Goal: Information Seeking & Learning: Learn about a topic

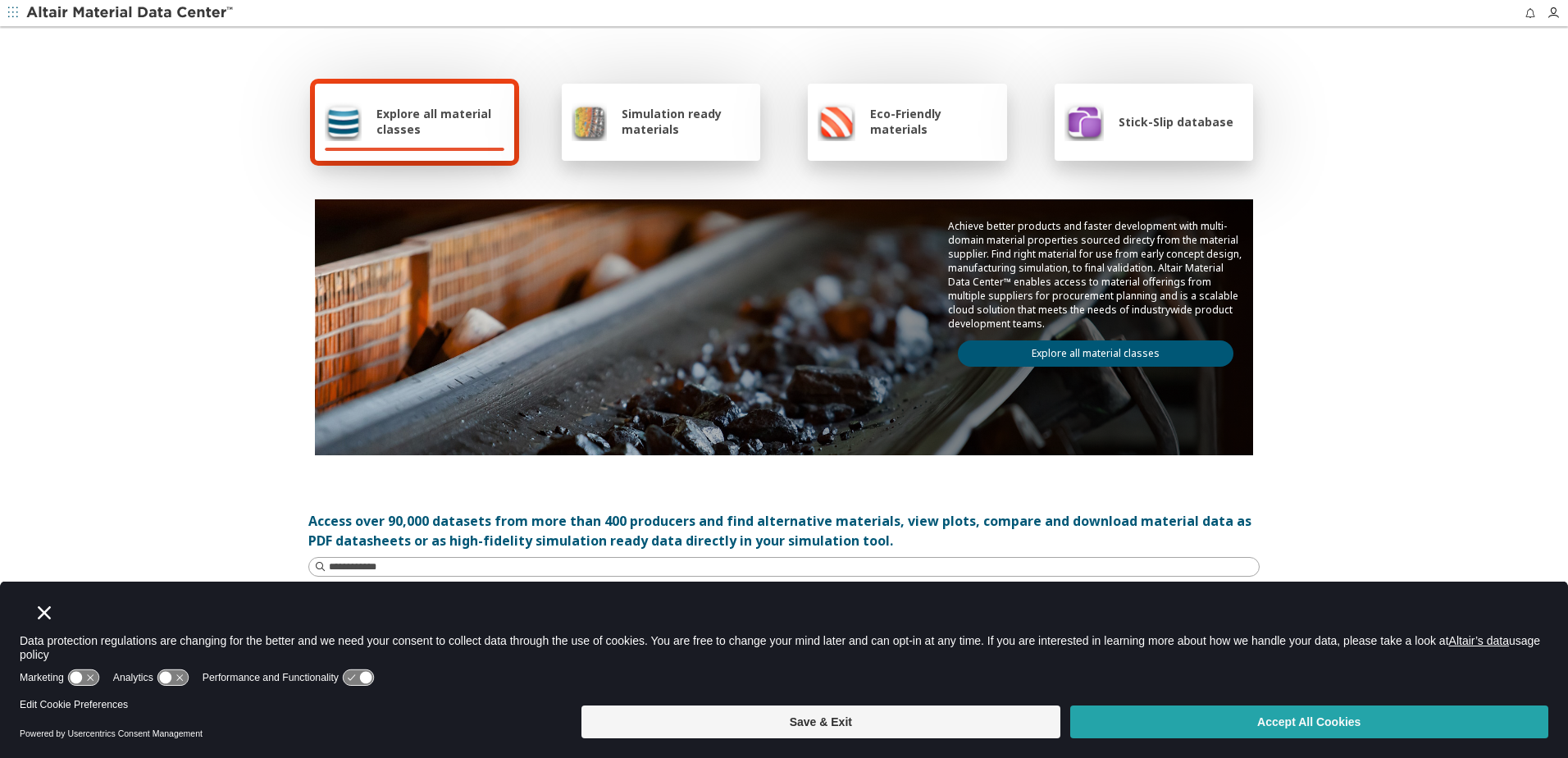
click at [1233, 717] on button "Accept All Cookies" at bounding box center [1309, 721] width 478 height 33
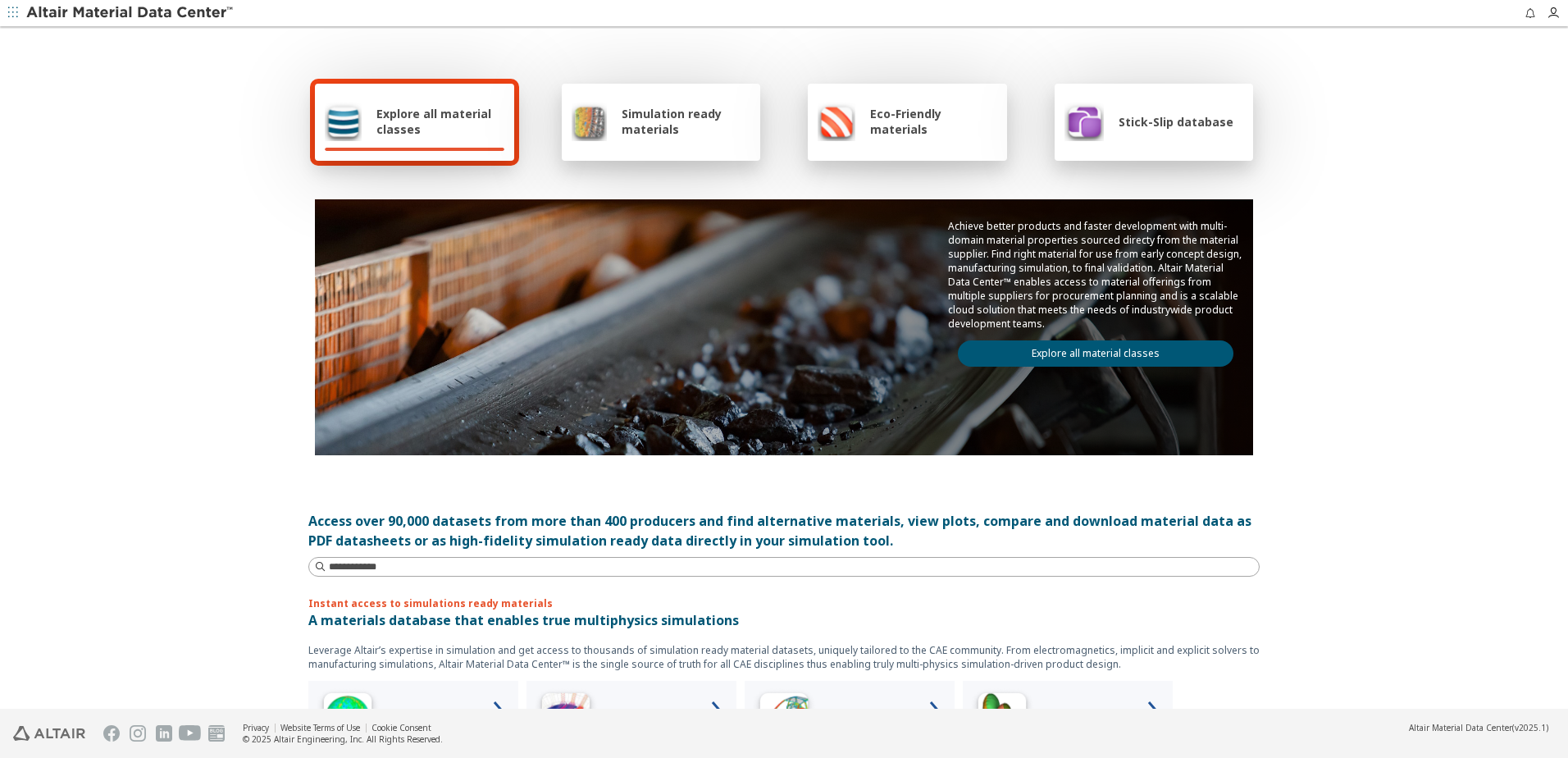
click at [460, 141] on div "Explore all material classes" at bounding box center [414, 121] width 179 height 39
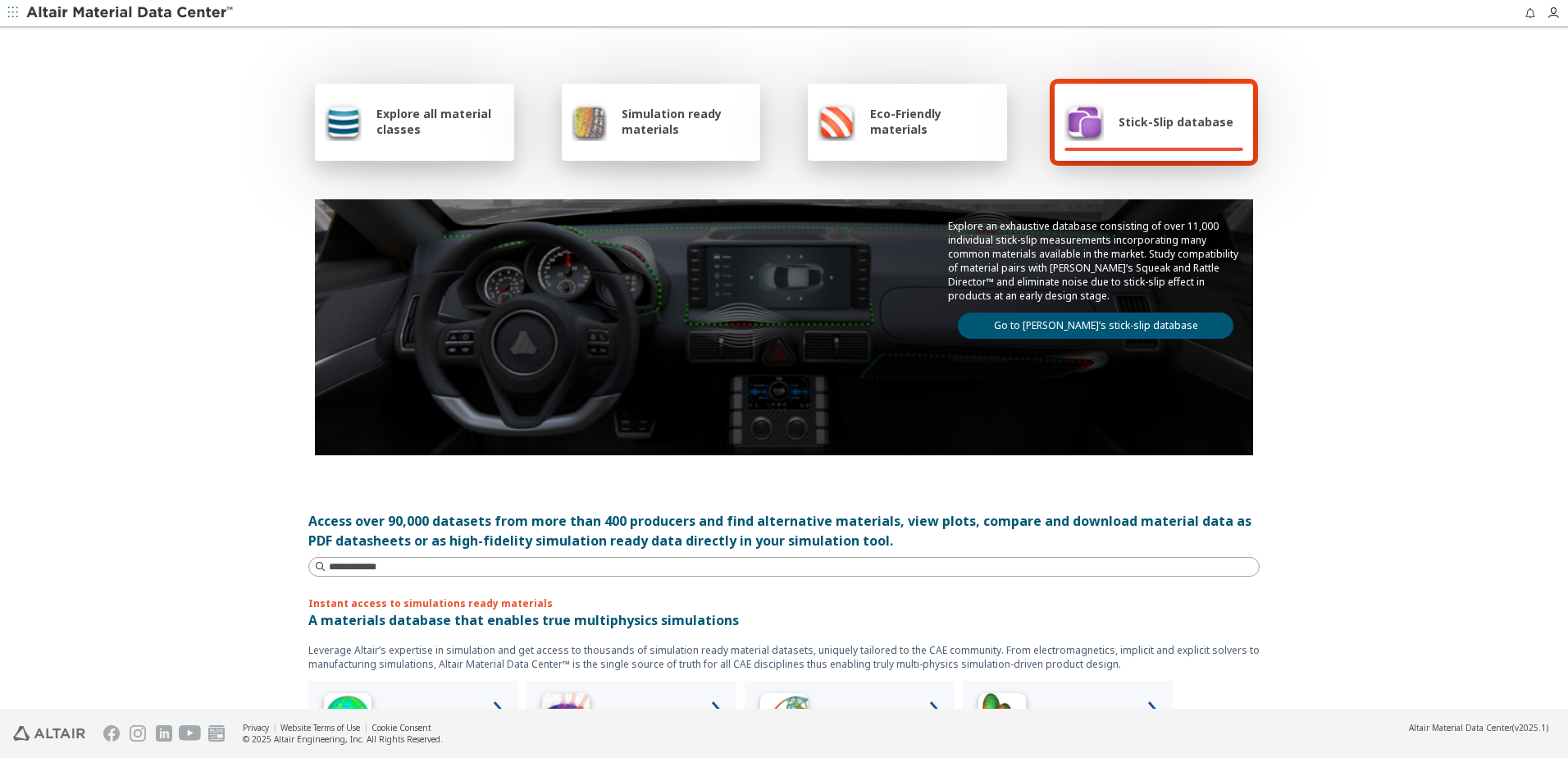
click at [404, 124] on span "Explore all material classes" at bounding box center [440, 121] width 128 height 31
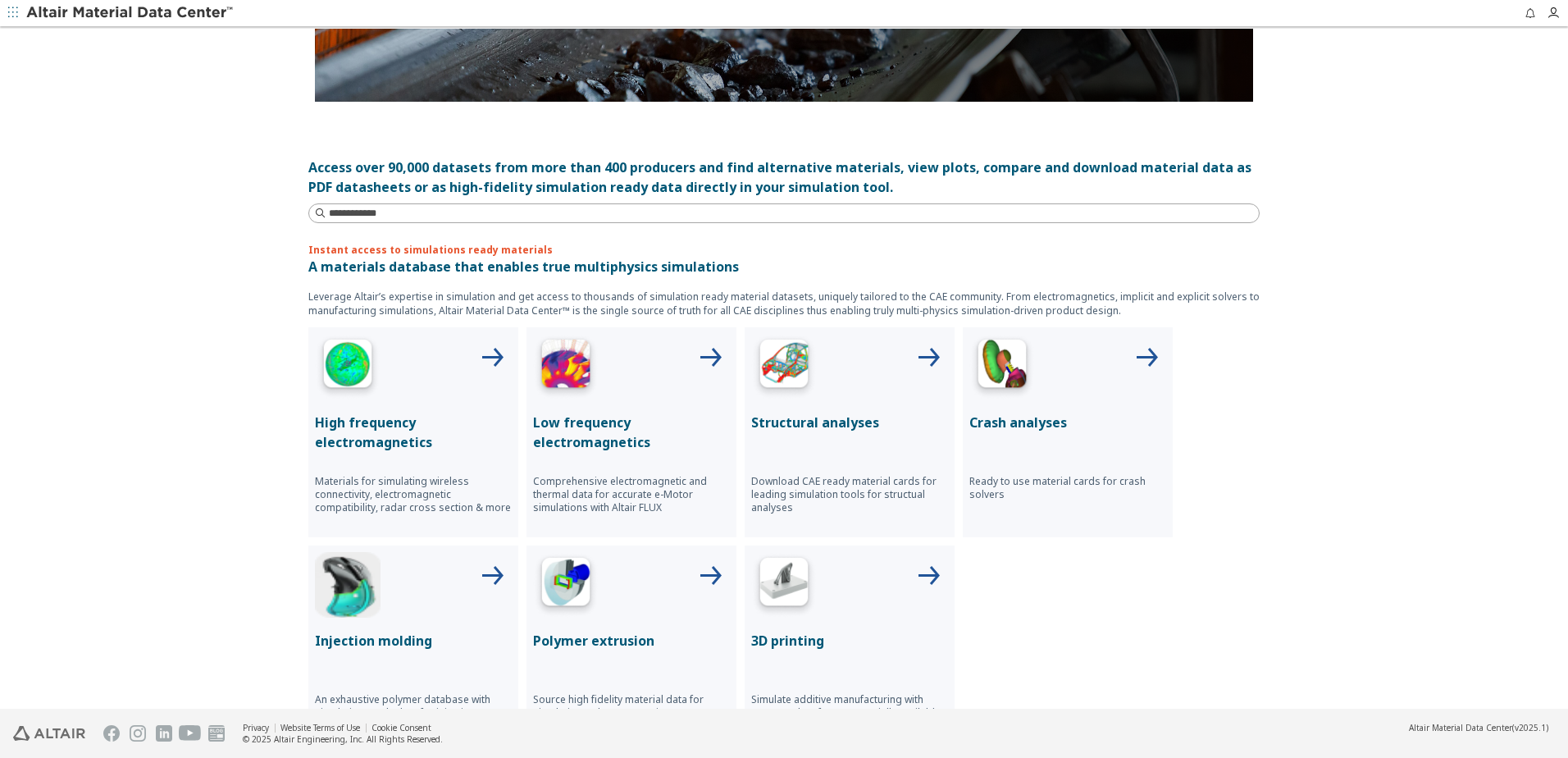
scroll to position [82, 0]
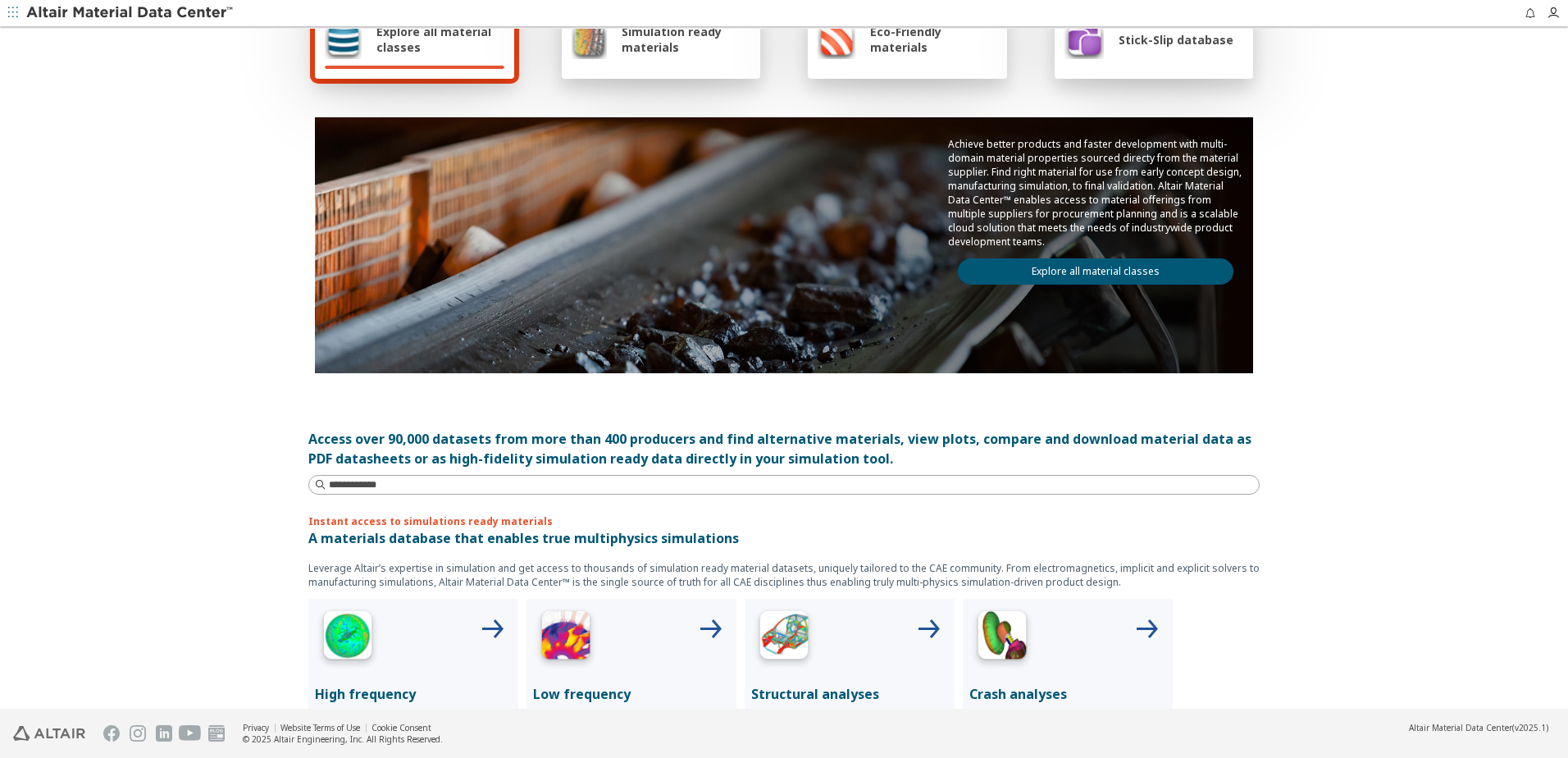
click at [420, 71] on div "Explore all material classes" at bounding box center [415, 40] width 199 height 77
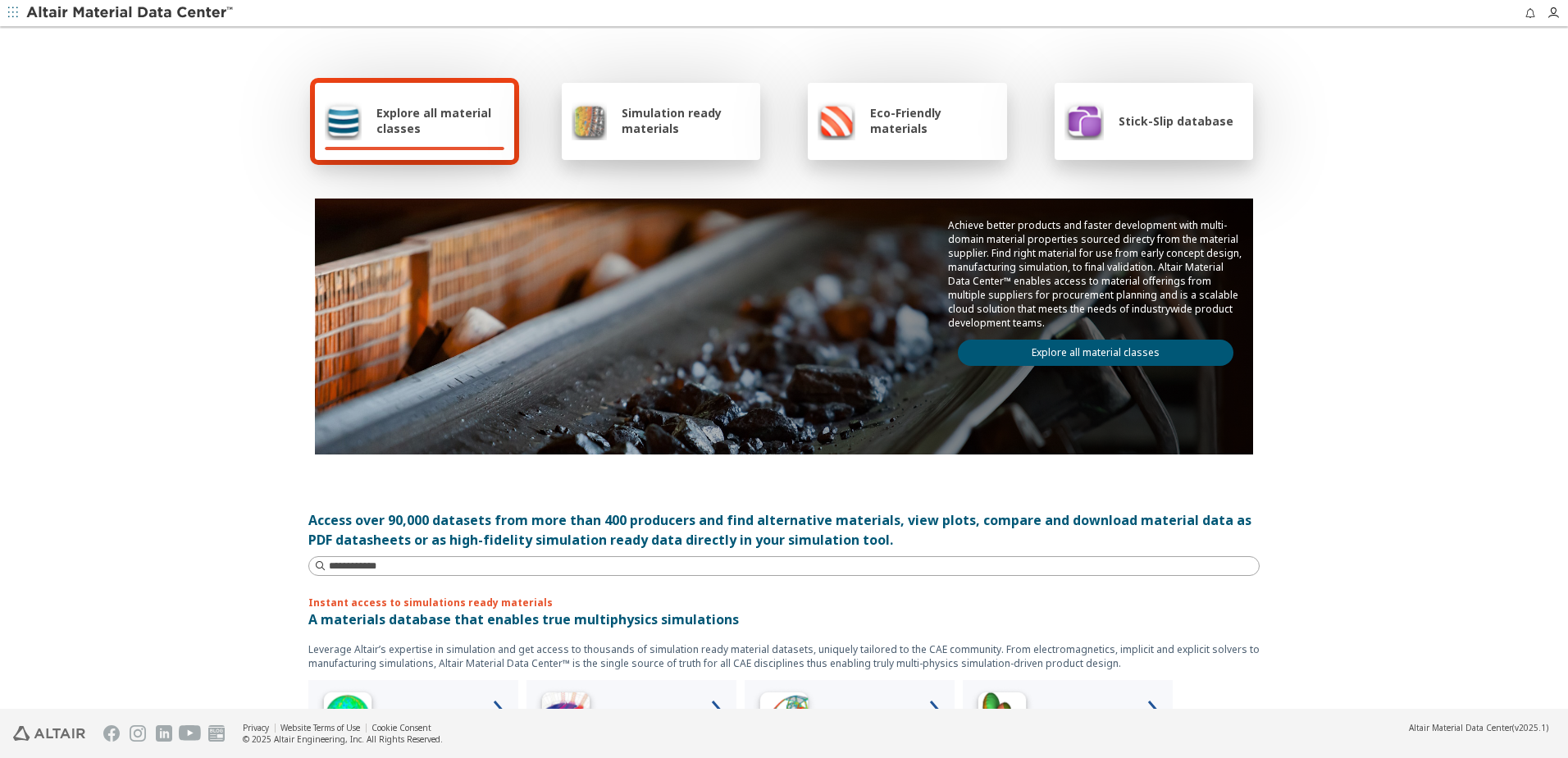
scroll to position [0, 0]
click at [1093, 341] on link "Explore all material classes" at bounding box center [1095, 354] width 276 height 26
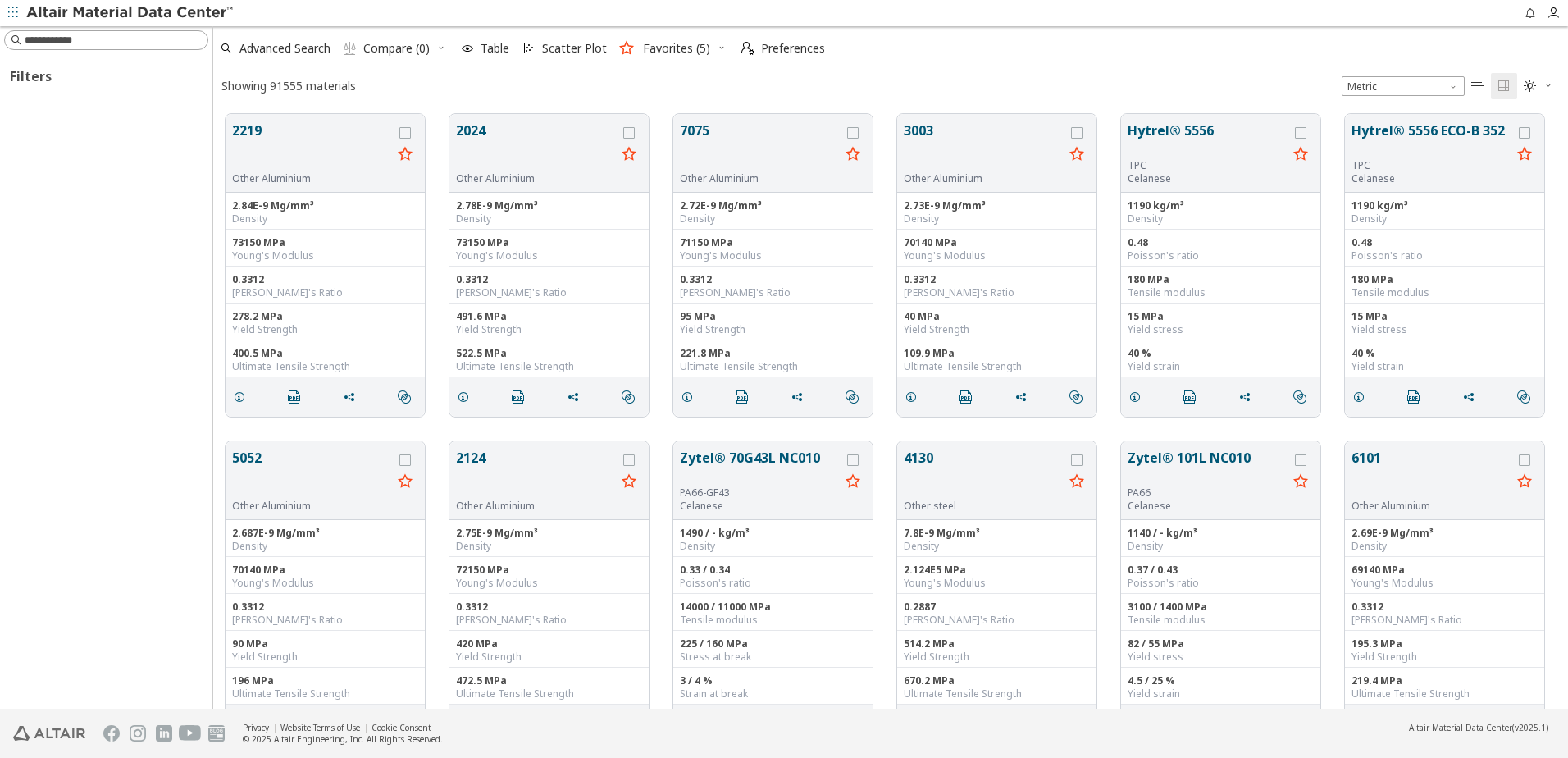
scroll to position [595, 1342]
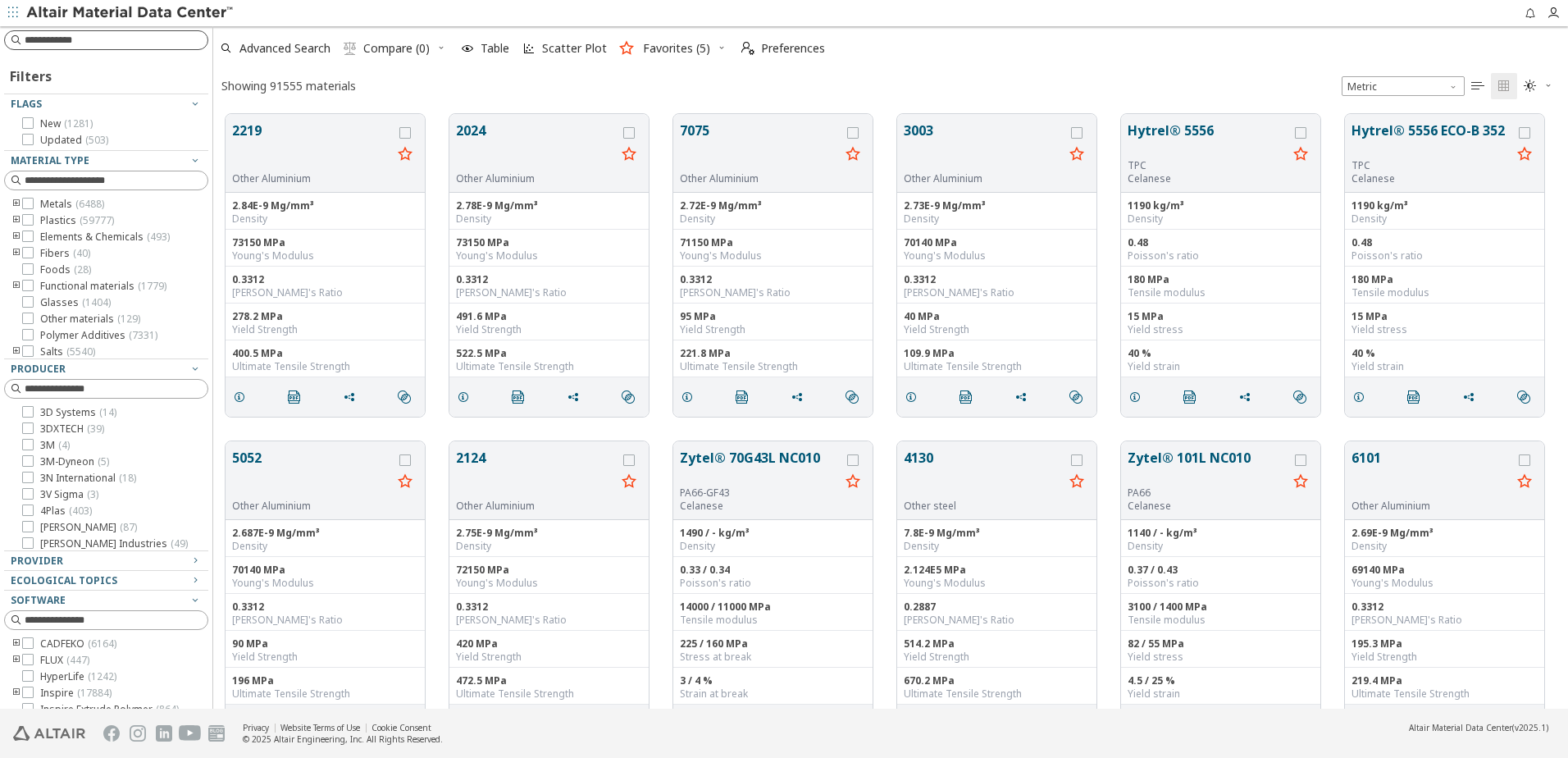
click at [141, 42] on input at bounding box center [115, 39] width 183 height 16
type input "******"
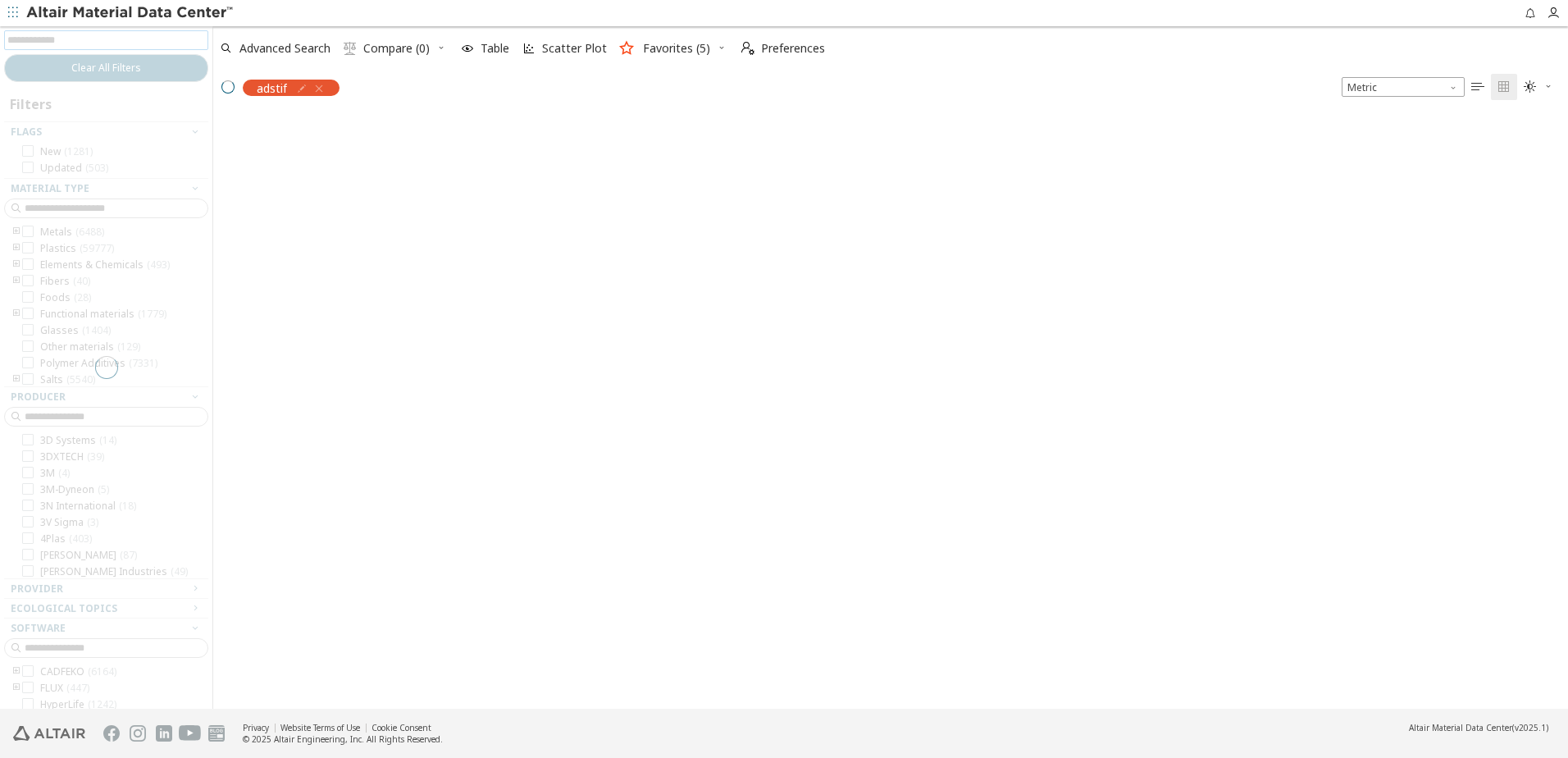
scroll to position [592, 1342]
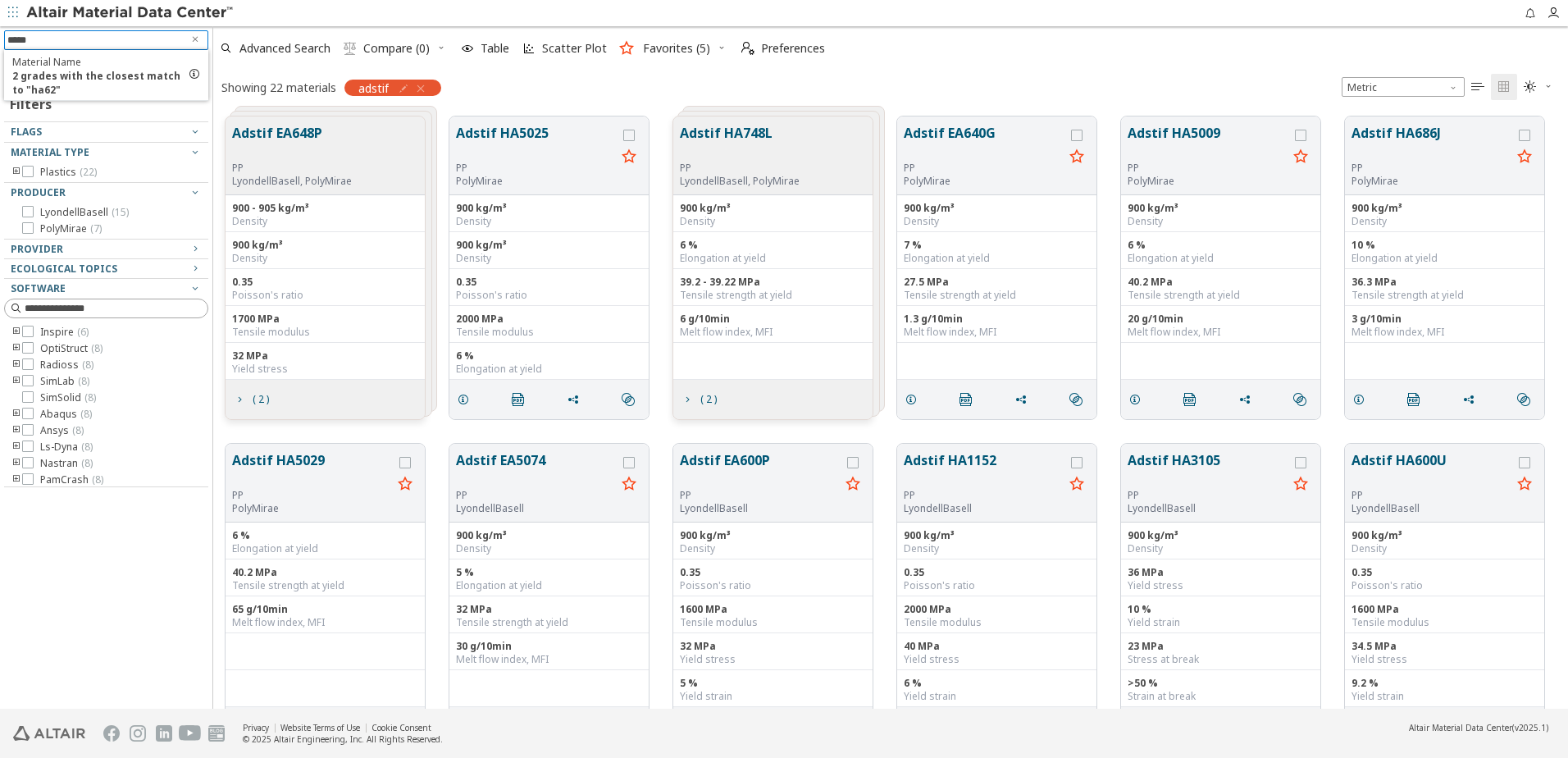
type input "******"
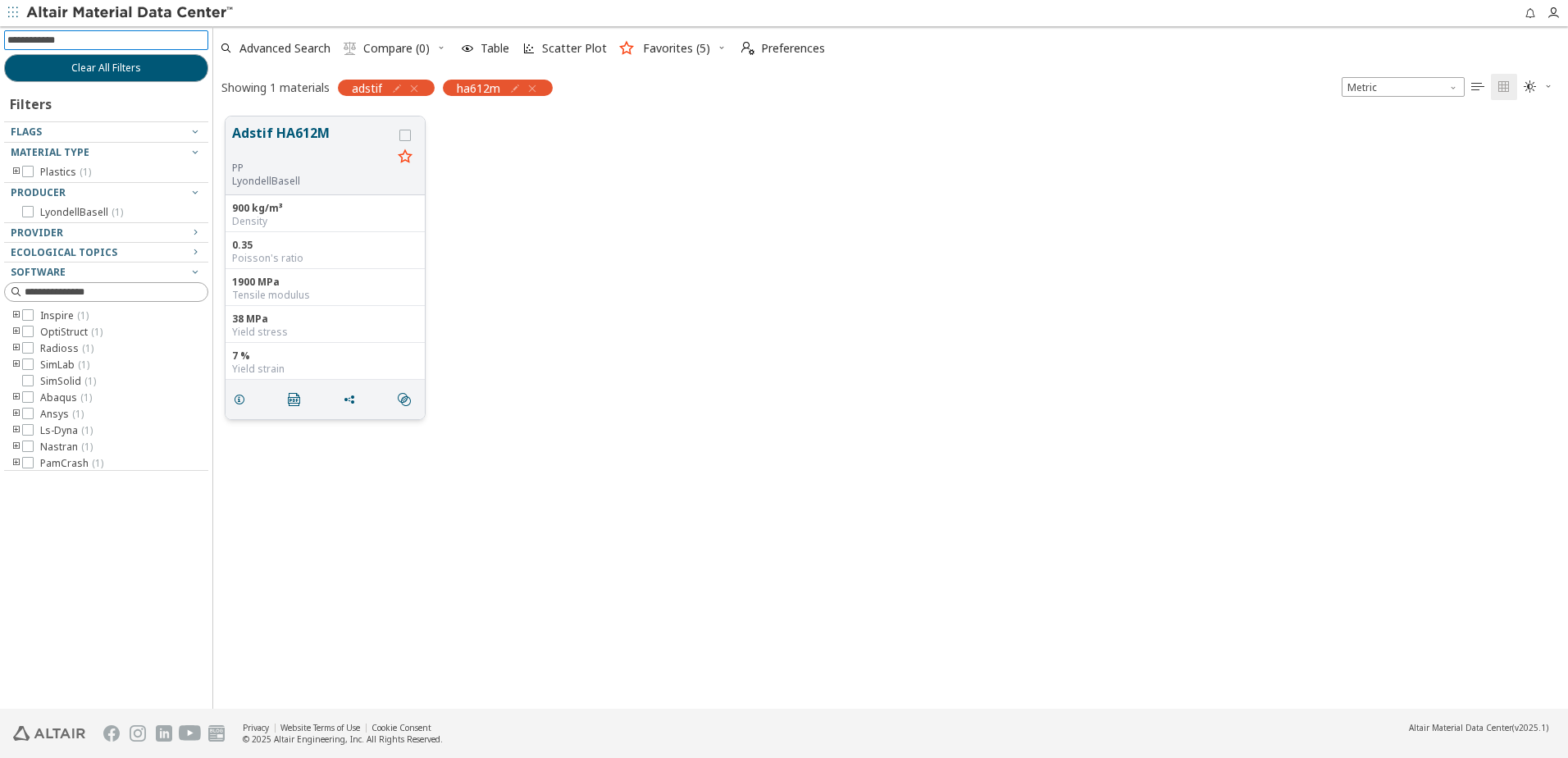
click at [322, 142] on button "Adstif HA612M" at bounding box center [311, 142] width 160 height 38
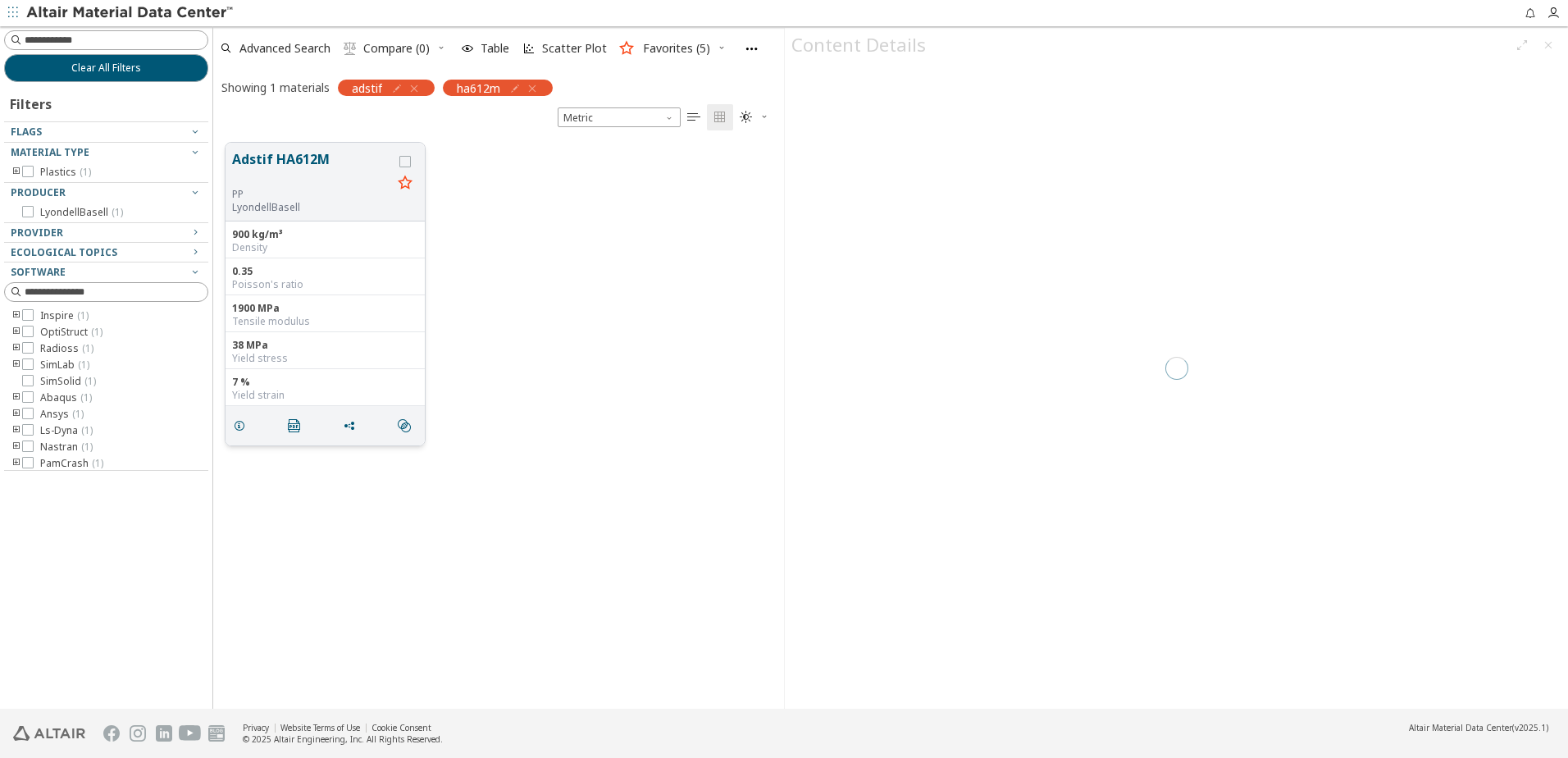
scroll to position [566, 558]
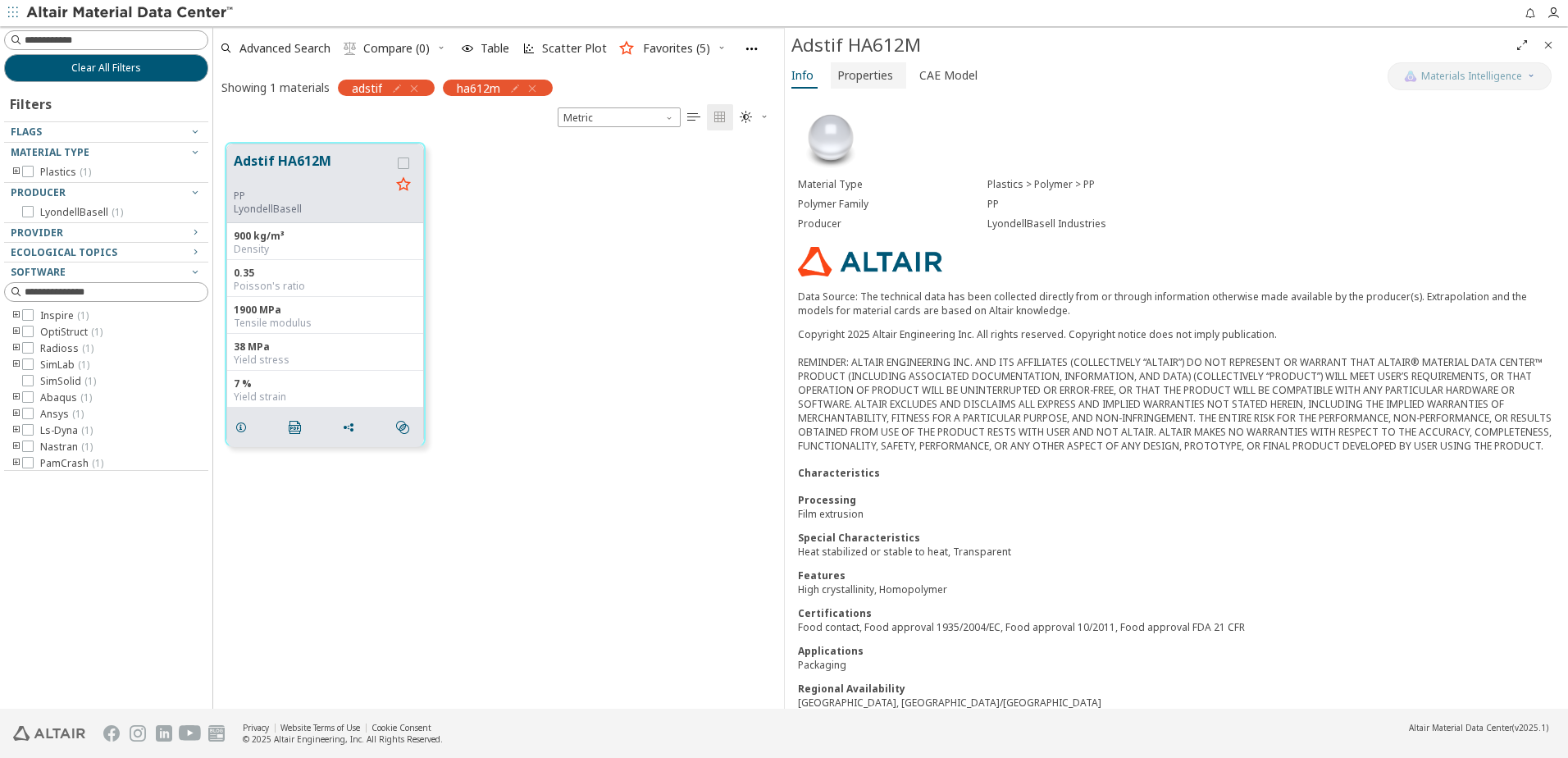
click at [871, 83] on span "Properties" at bounding box center [865, 75] width 55 height 26
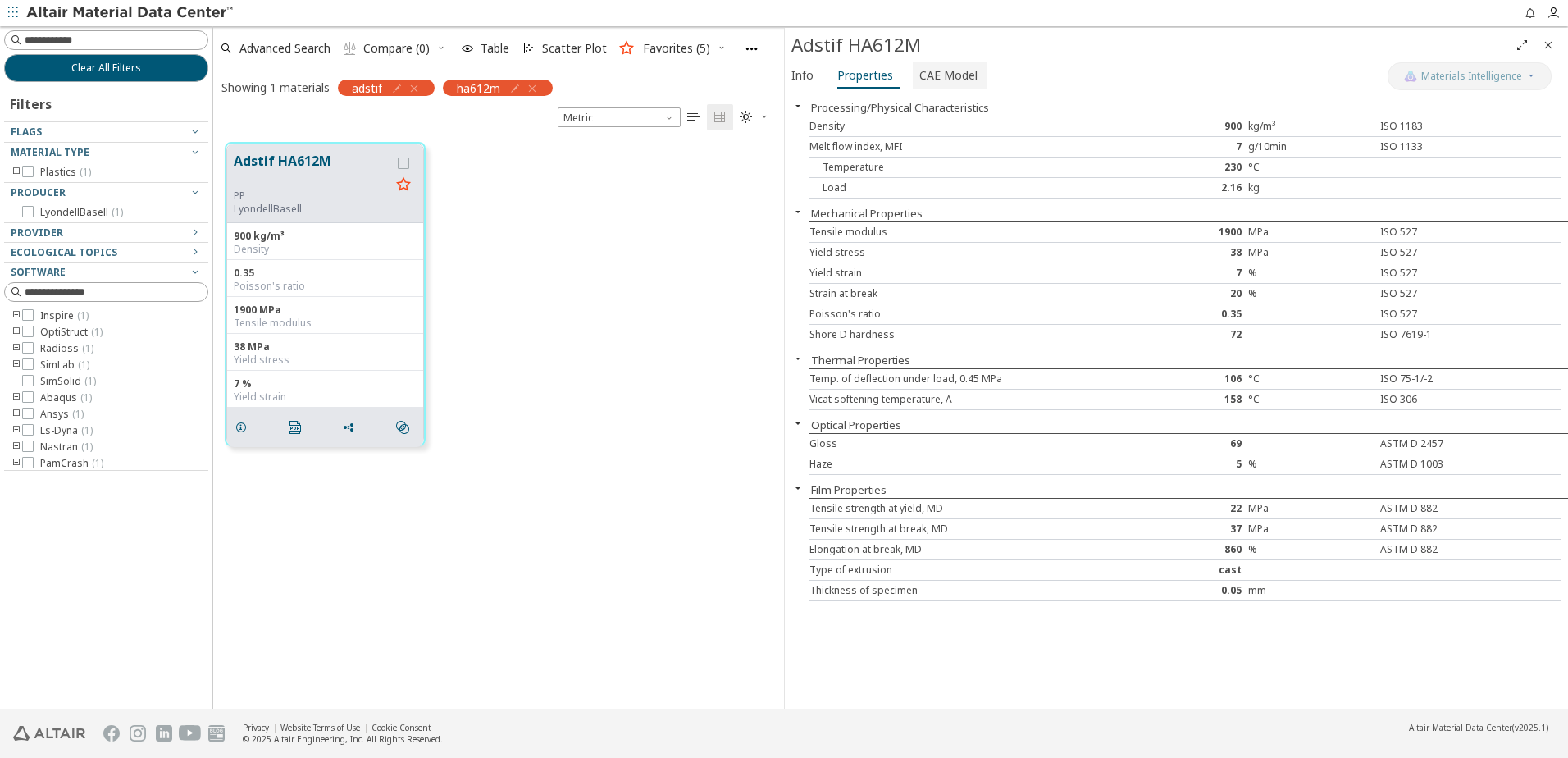
click at [928, 80] on span "CAE Model" at bounding box center [948, 75] width 58 height 26
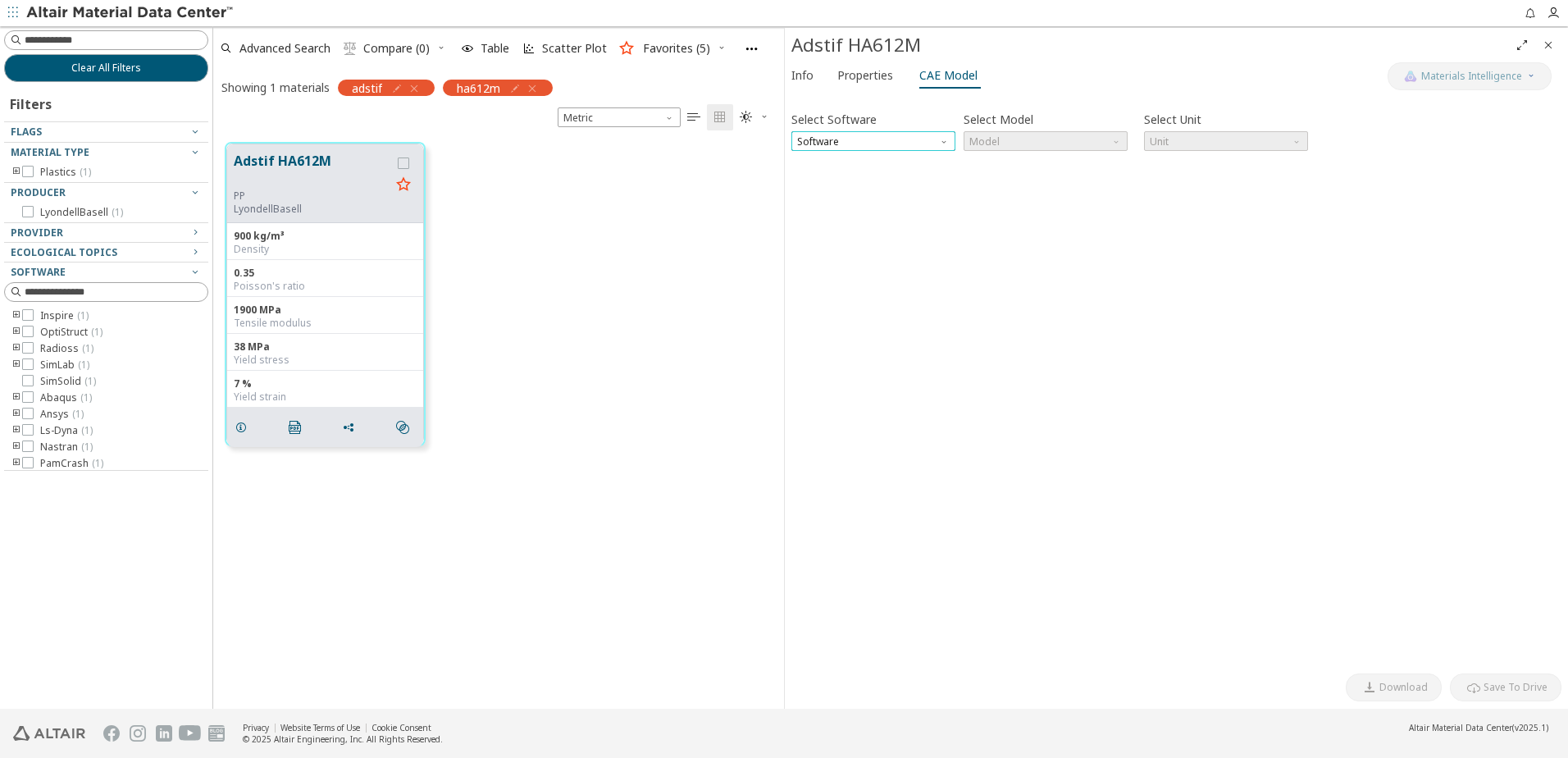
click at [904, 141] on span "Software" at bounding box center [873, 141] width 164 height 20
click at [897, 80] on button "Properties" at bounding box center [868, 75] width 75 height 26
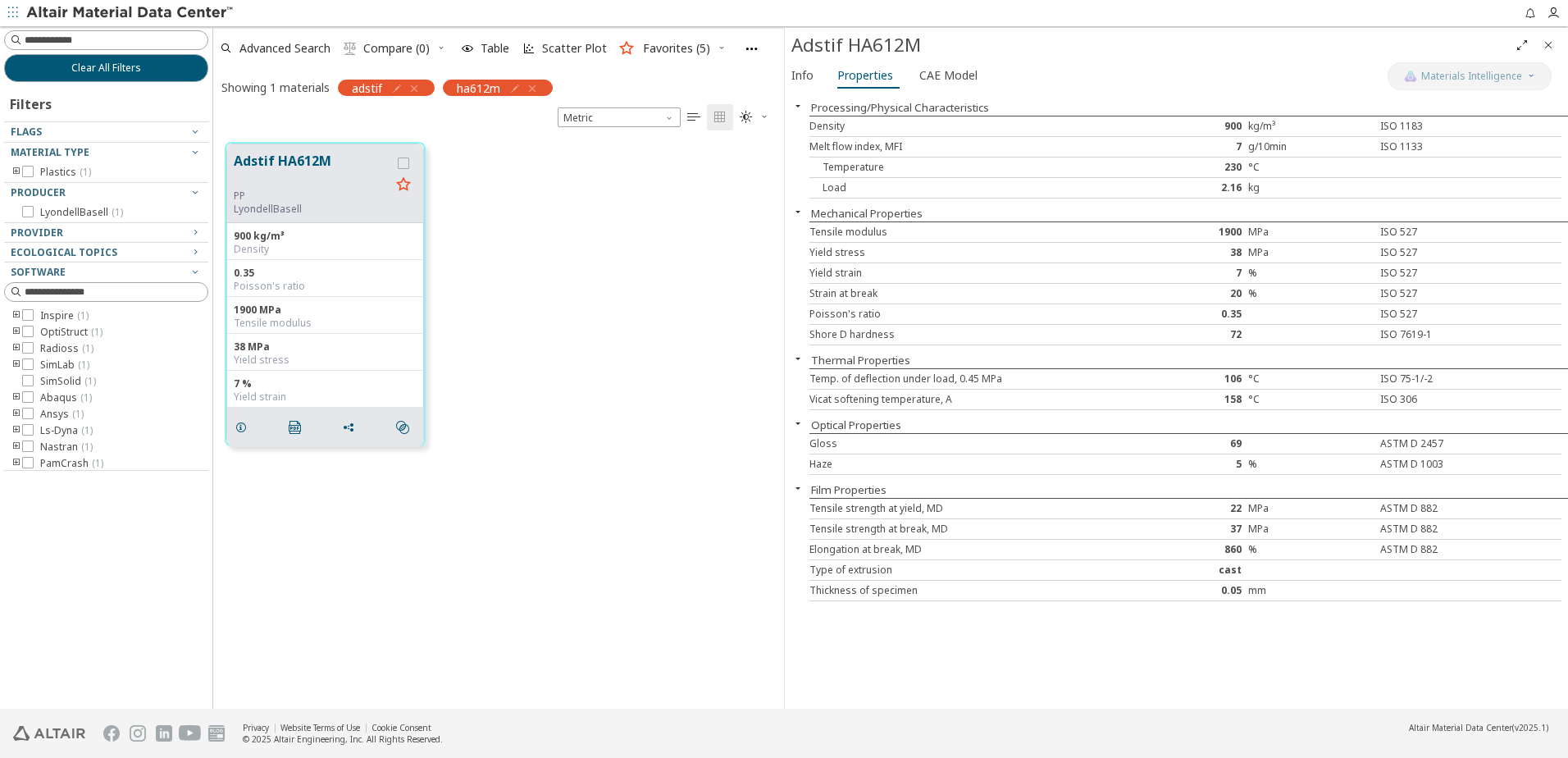
click at [538, 86] on icon "button" at bounding box center [532, 88] width 13 height 13
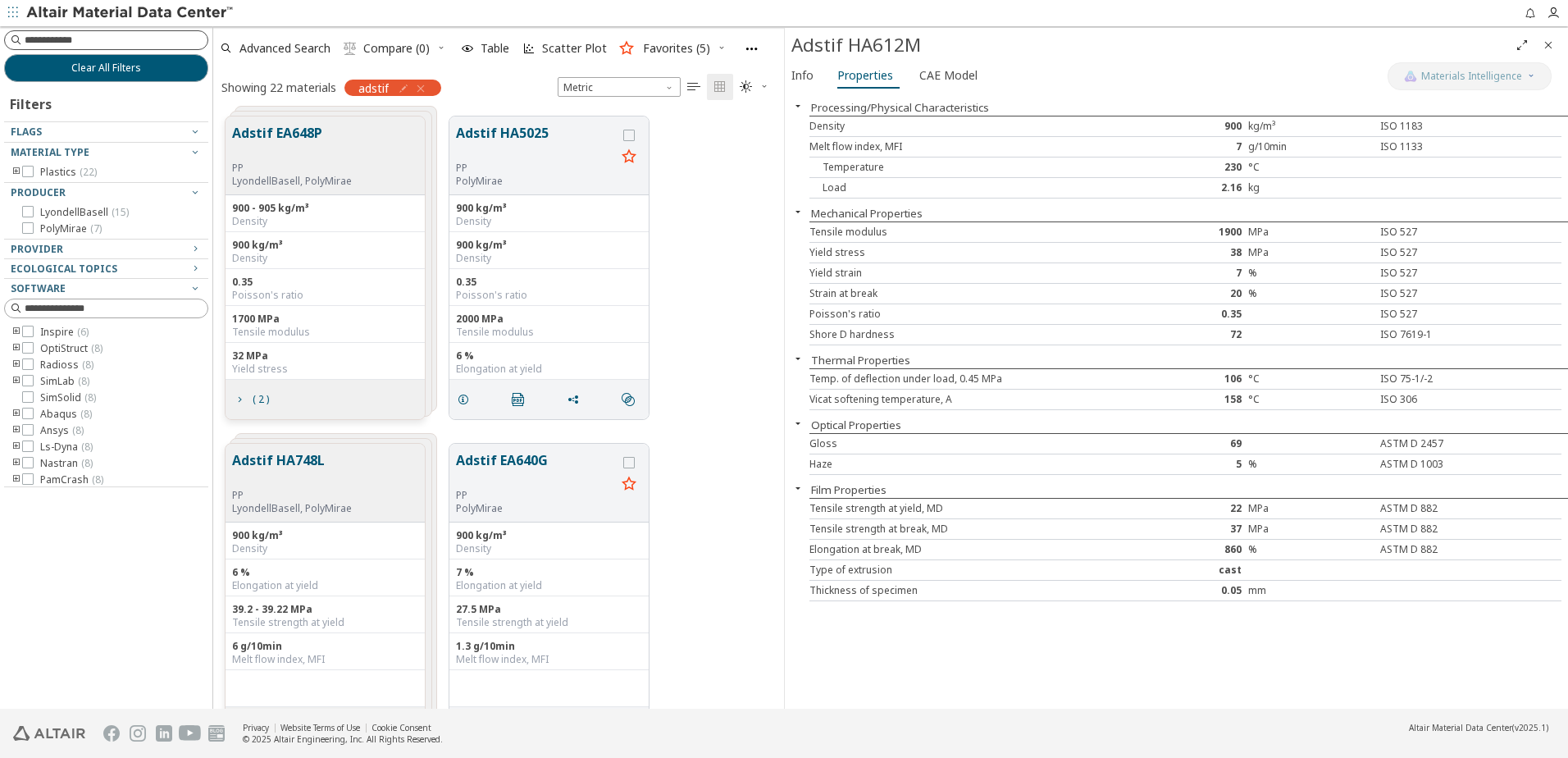
click at [99, 36] on input at bounding box center [115, 39] width 183 height 16
type input "*******"
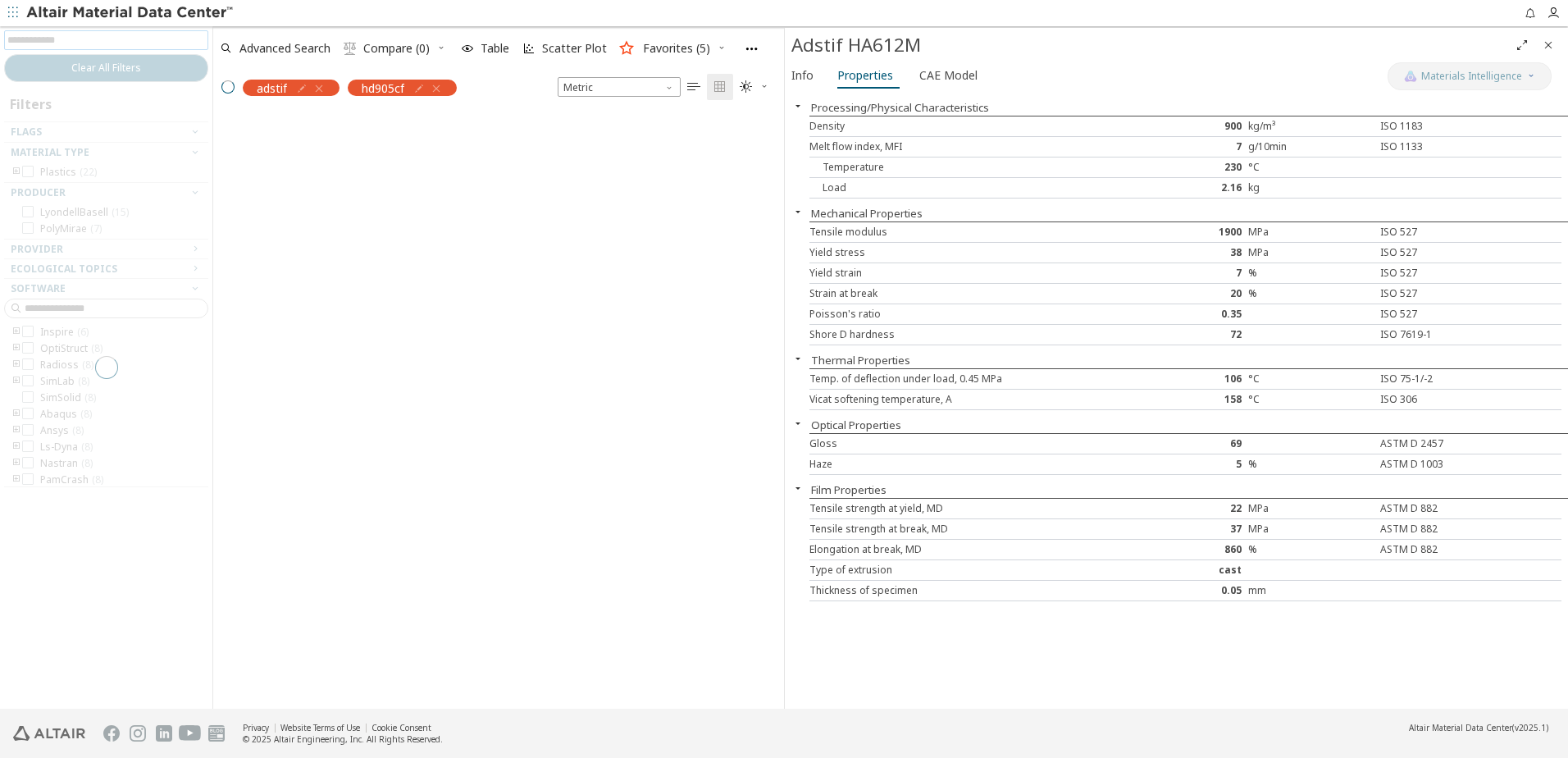
scroll to position [13, 13]
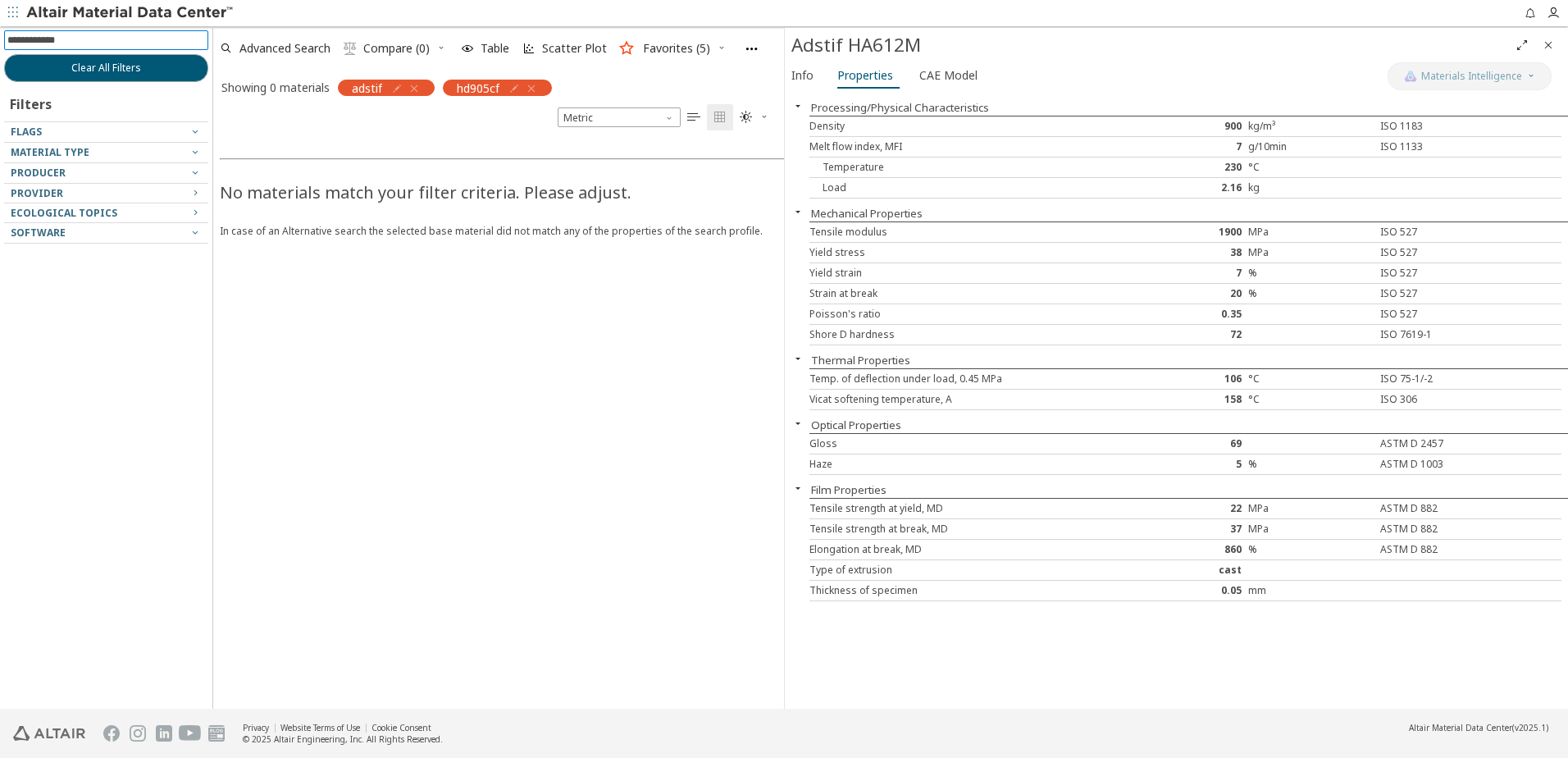
click at [416, 88] on icon "button" at bounding box center [415, 88] width 13 height 13
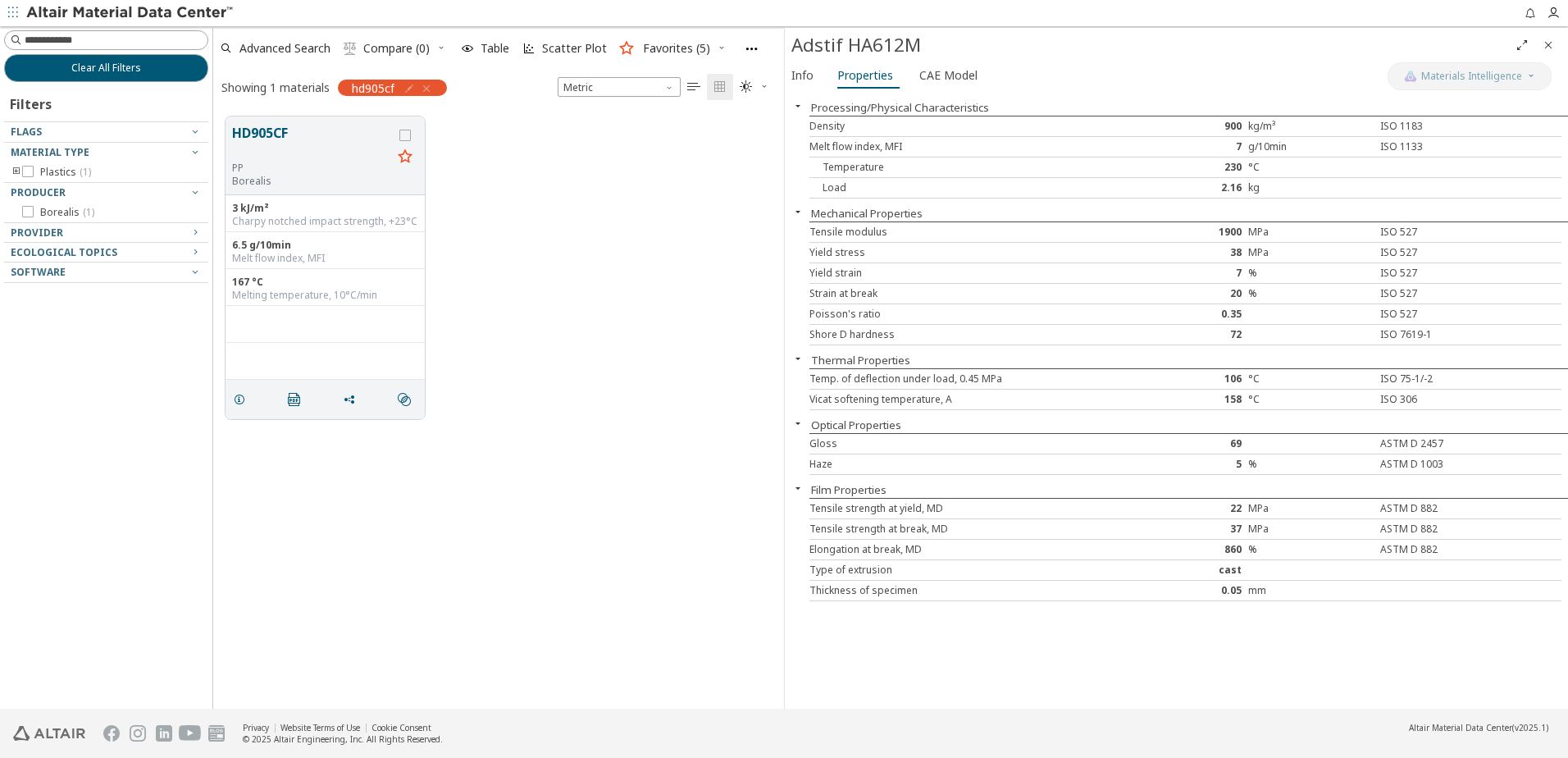
scroll to position [592, 558]
click at [351, 145] on button "HD905CF" at bounding box center [311, 142] width 160 height 38
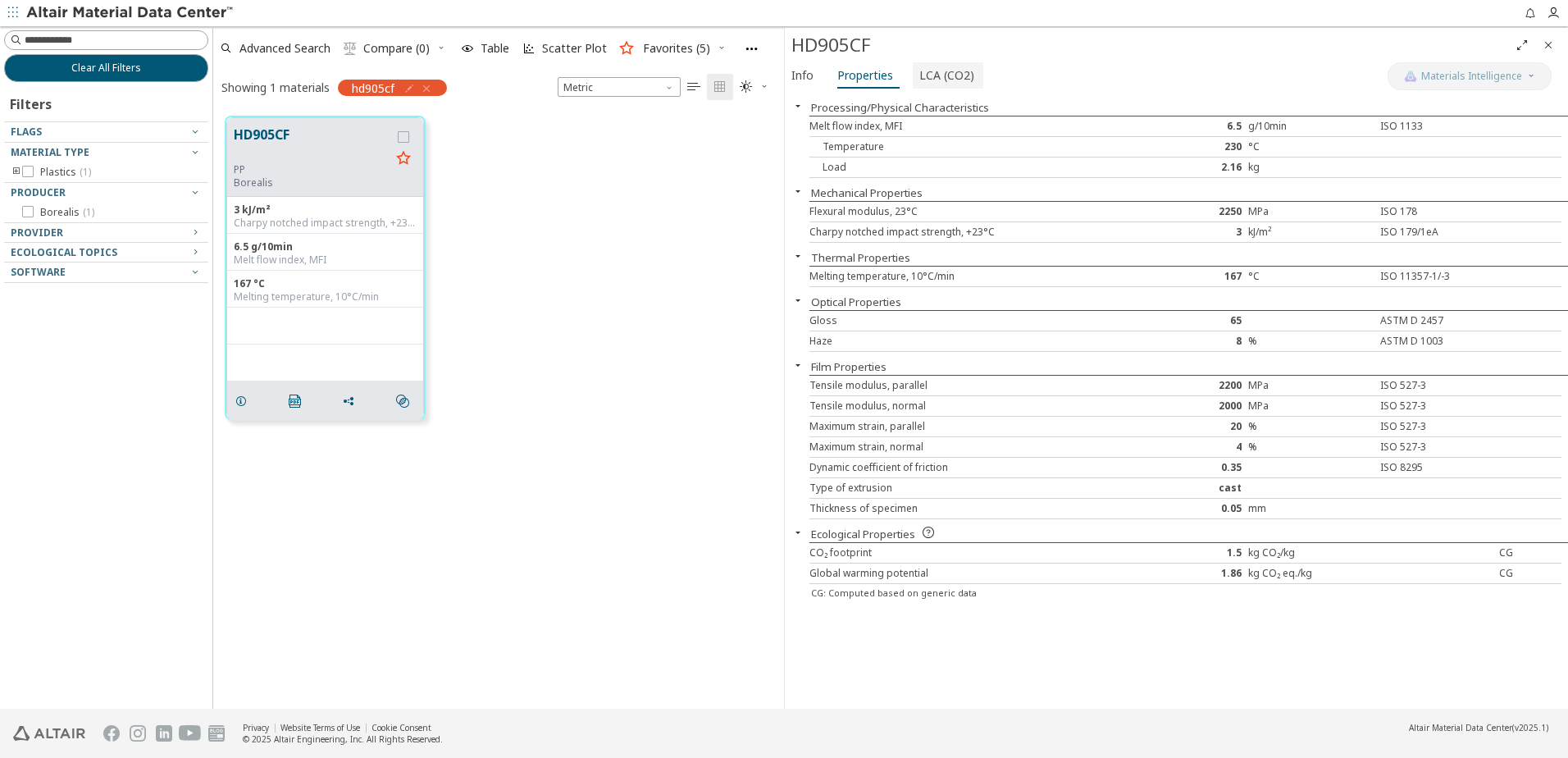
click at [928, 83] on span "LCA (CO2)" at bounding box center [946, 75] width 55 height 26
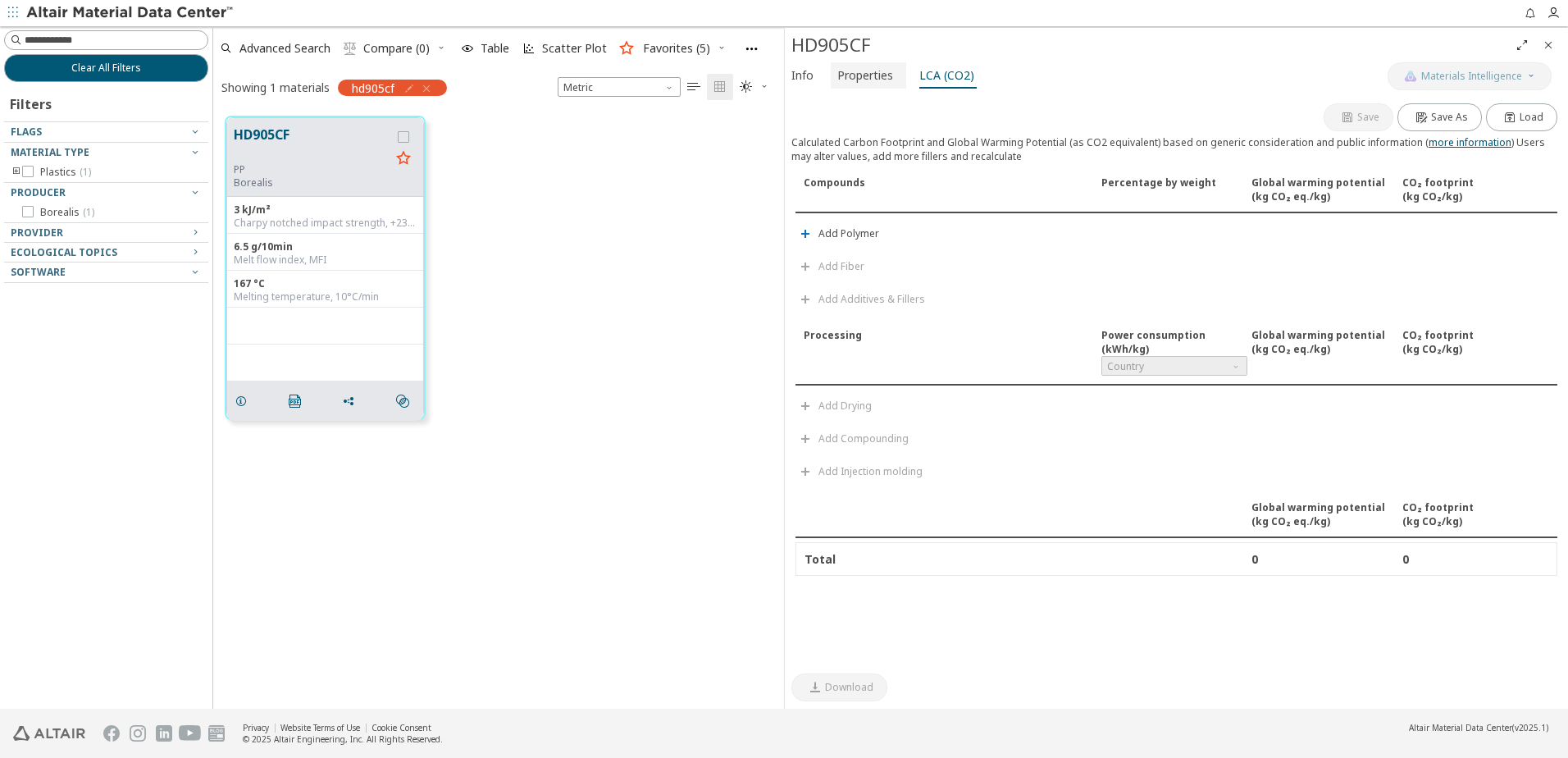
click at [863, 80] on span "Properties" at bounding box center [865, 75] width 55 height 26
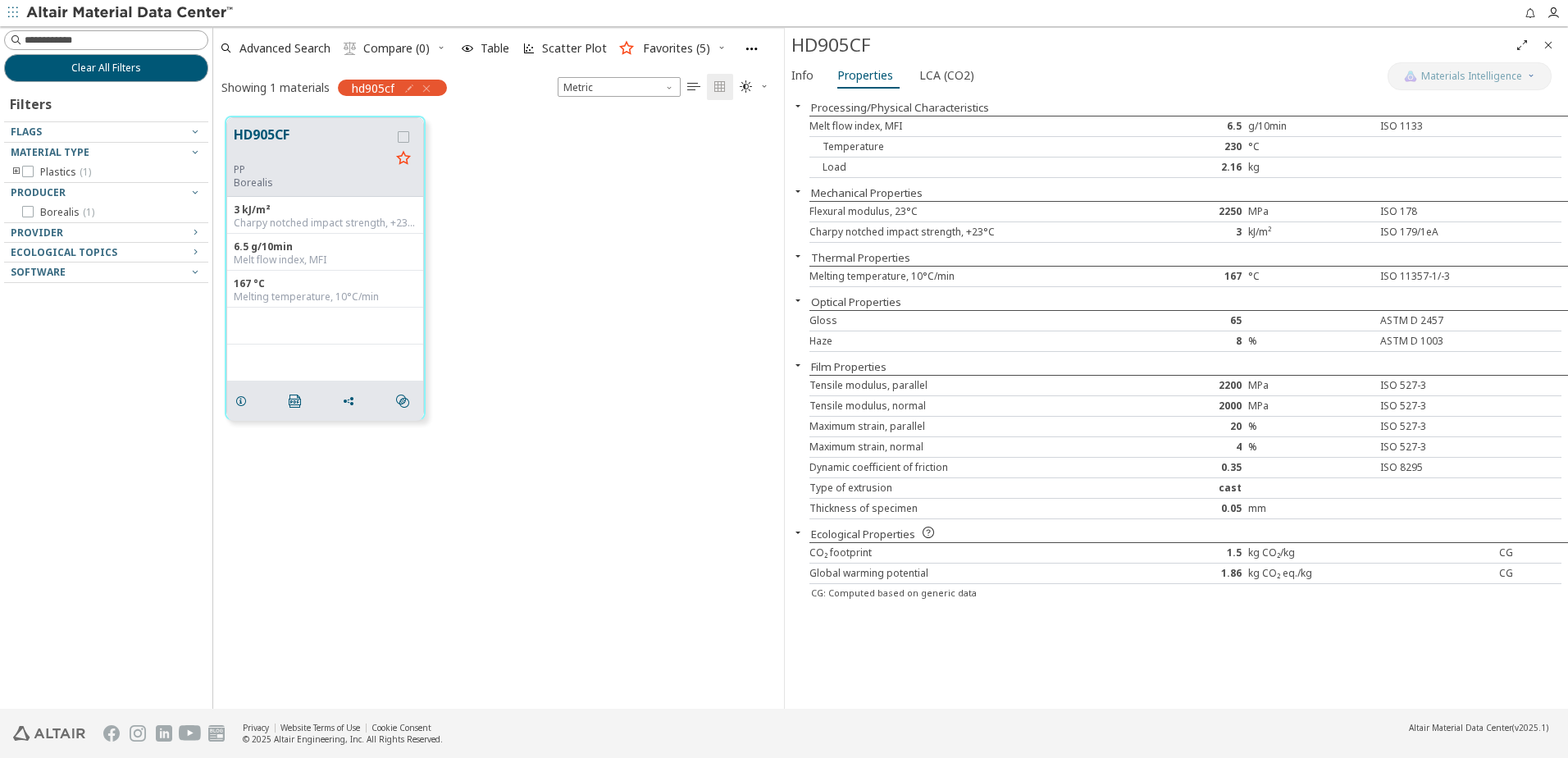
click at [428, 84] on icon "button" at bounding box center [427, 88] width 13 height 13
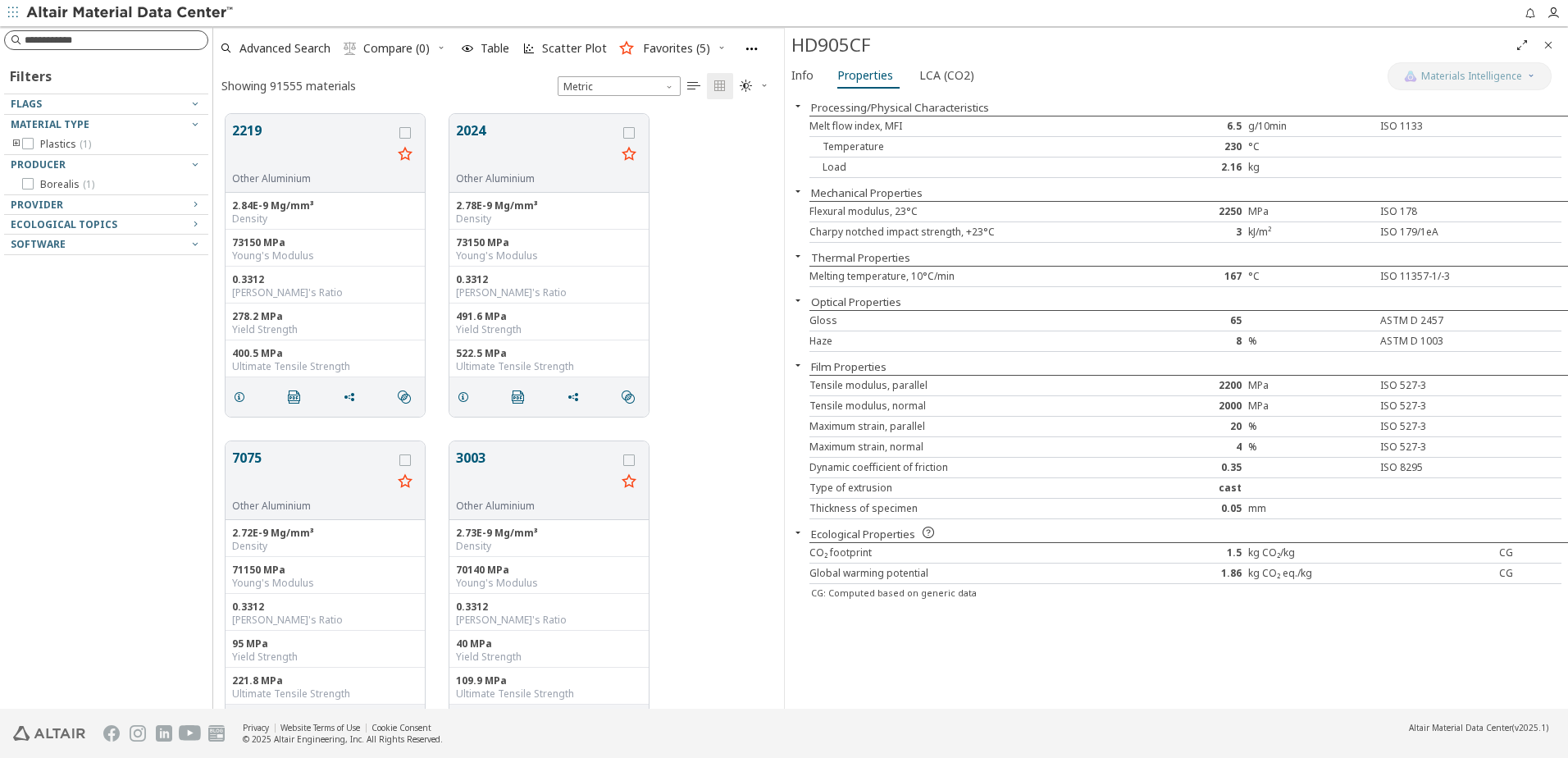
scroll to position [595, 558]
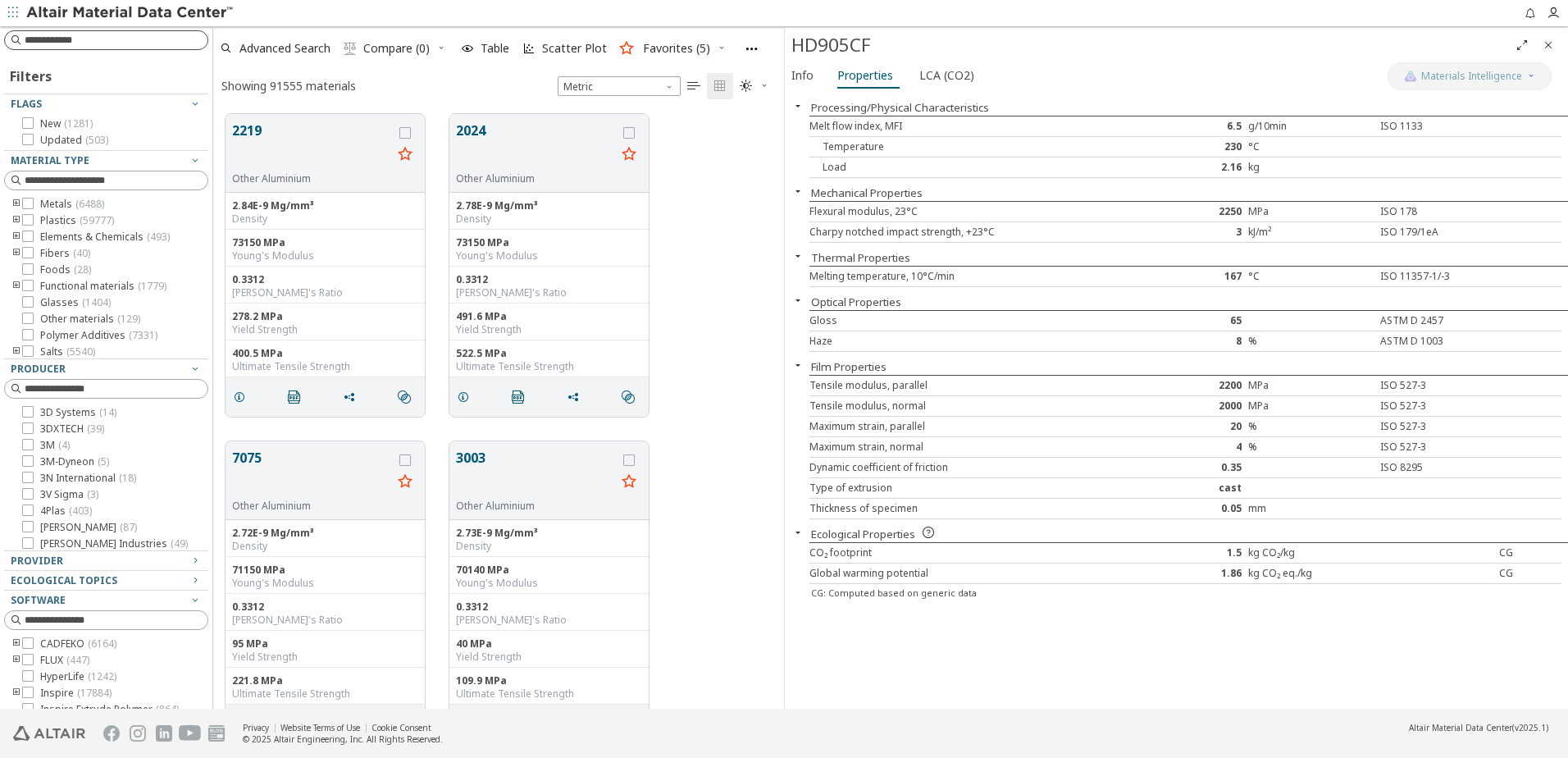
click at [103, 44] on input at bounding box center [115, 39] width 183 height 16
type input "******"
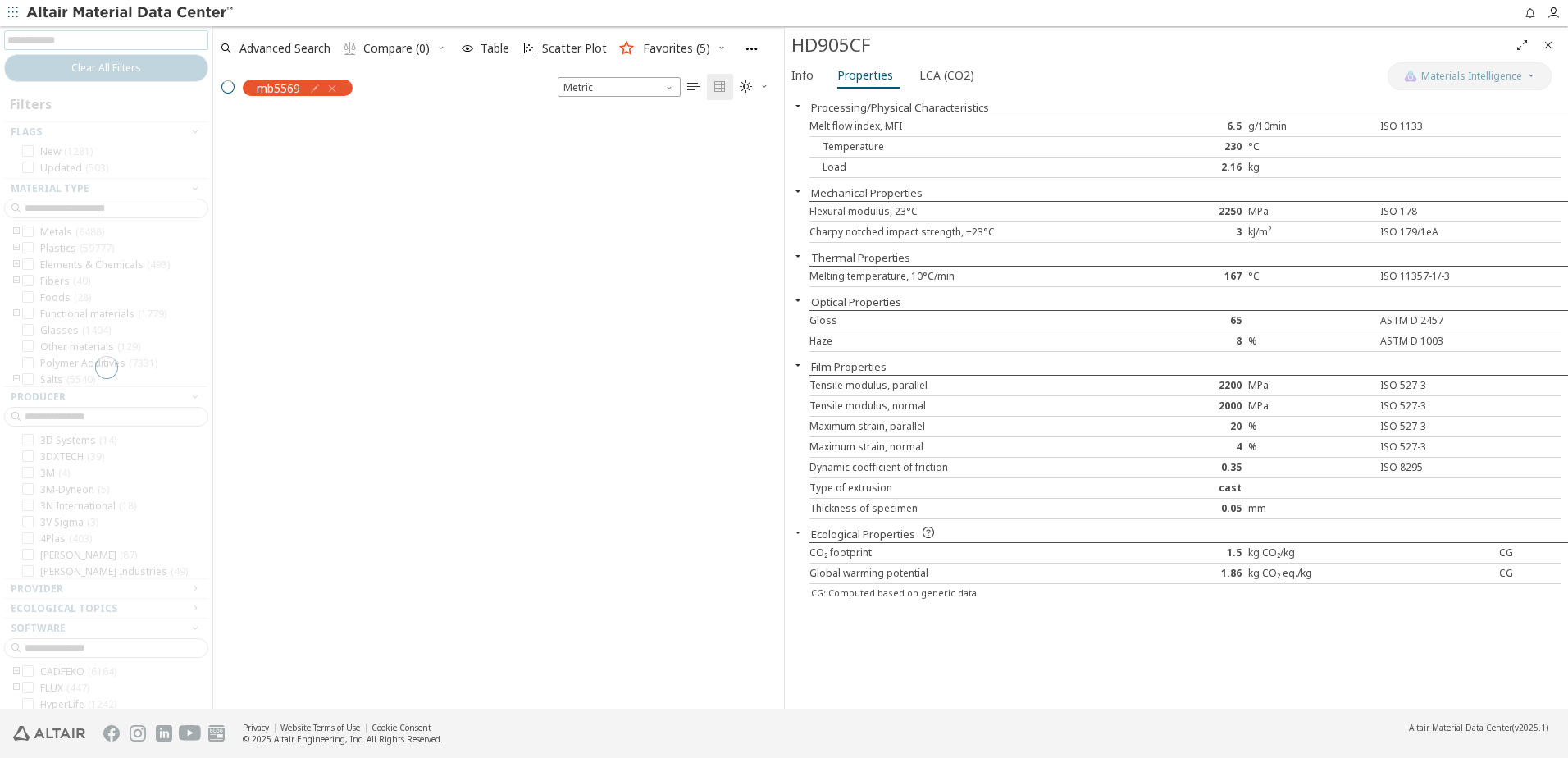
scroll to position [592, 558]
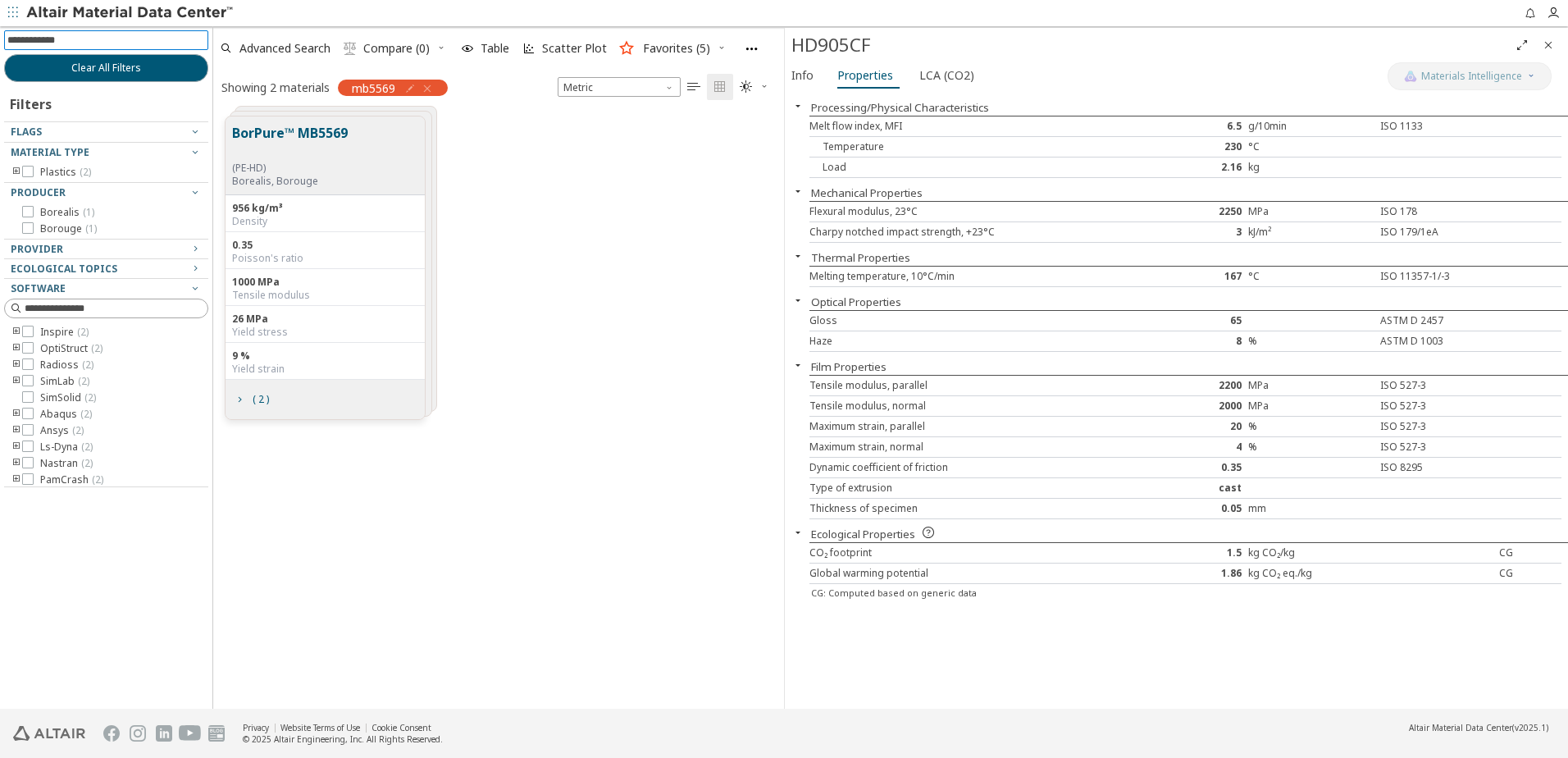
click at [320, 147] on button "BorPure™ MB5569" at bounding box center [289, 142] width 115 height 38
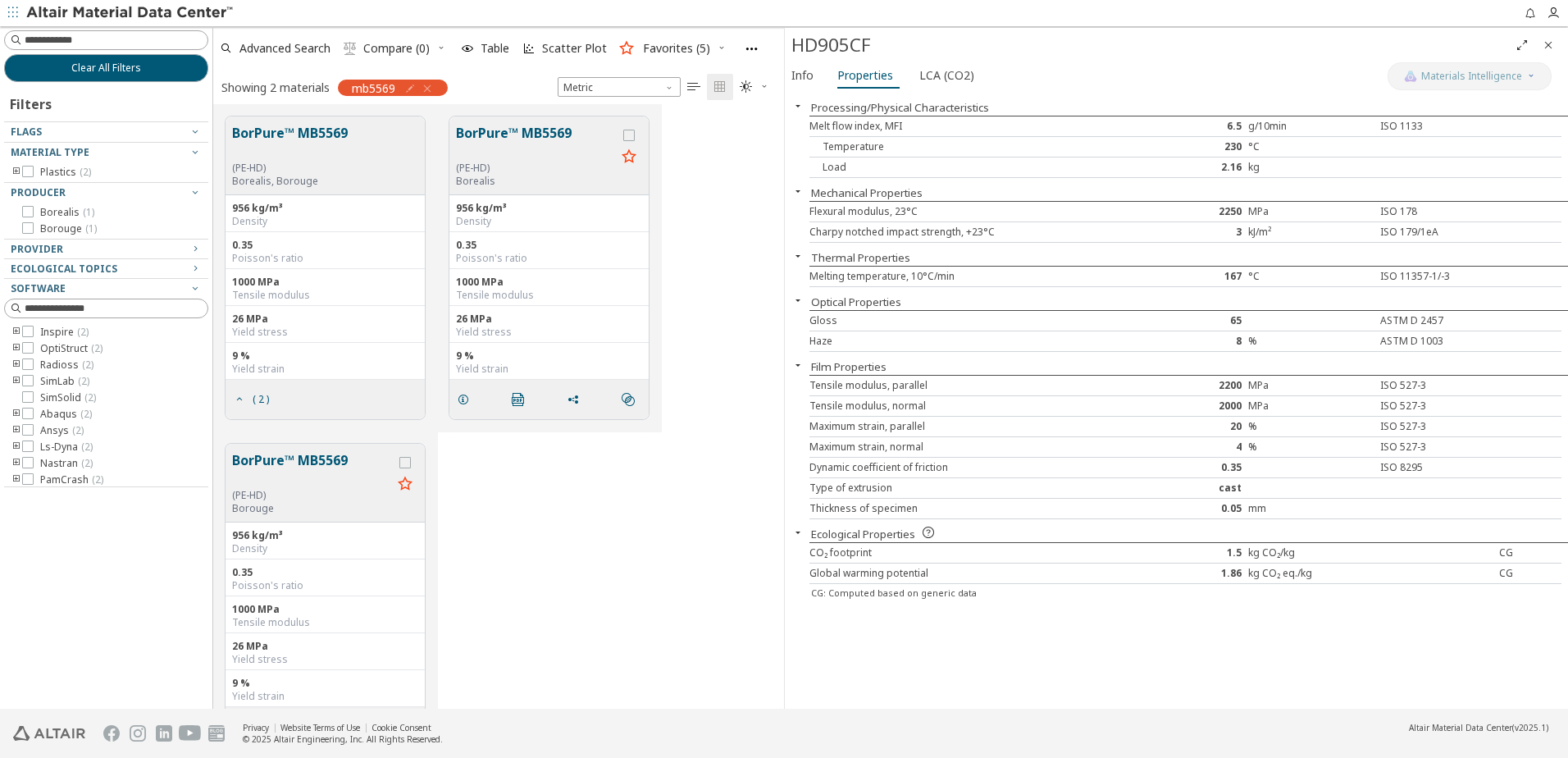
click at [580, 167] on div "(PE-HD)" at bounding box center [535, 168] width 160 height 13
click at [544, 136] on button "BorPure™ MB5569" at bounding box center [535, 142] width 160 height 38
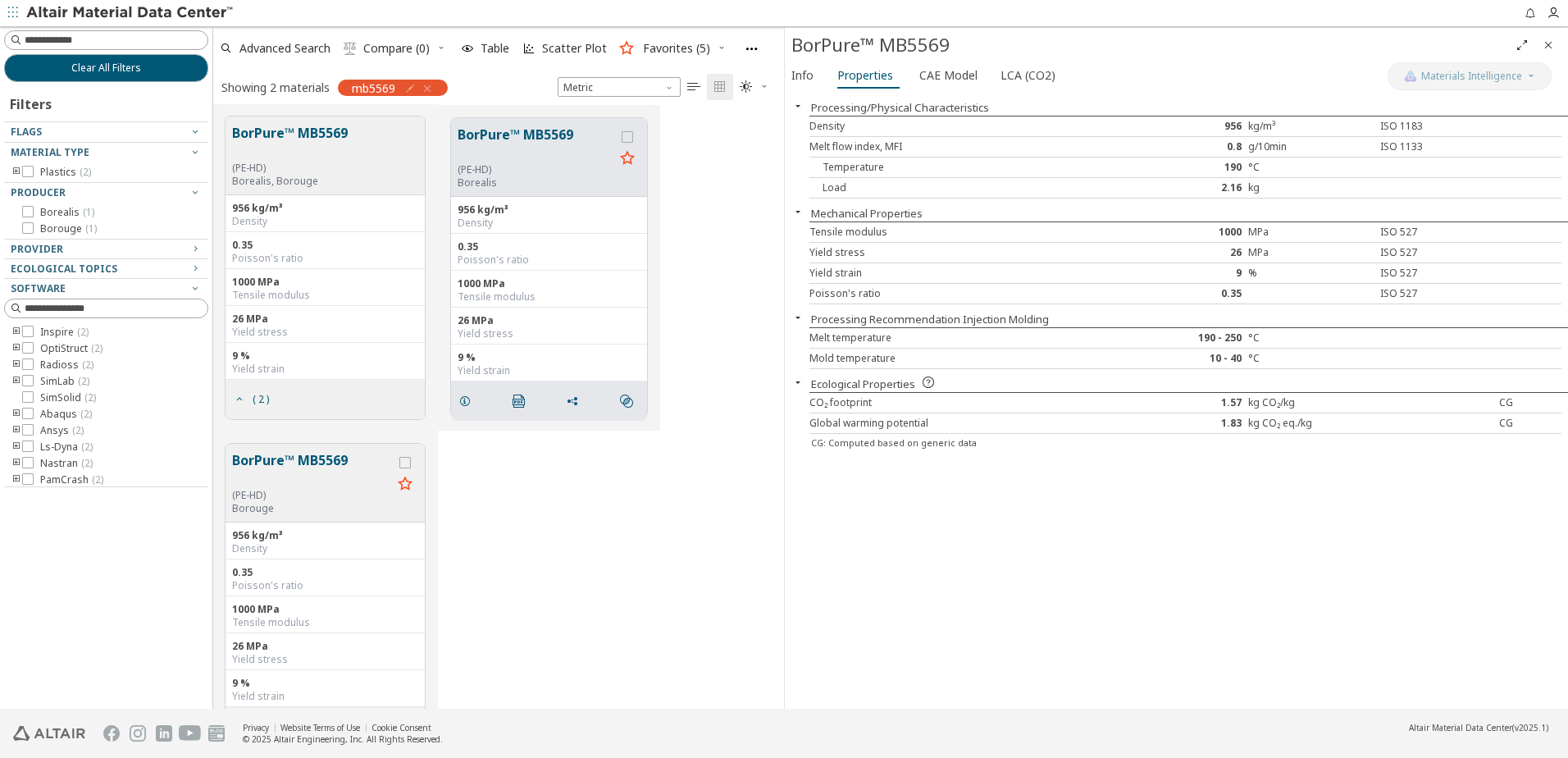
click at [317, 134] on button "BorPure™ MB5569" at bounding box center [289, 142] width 115 height 38
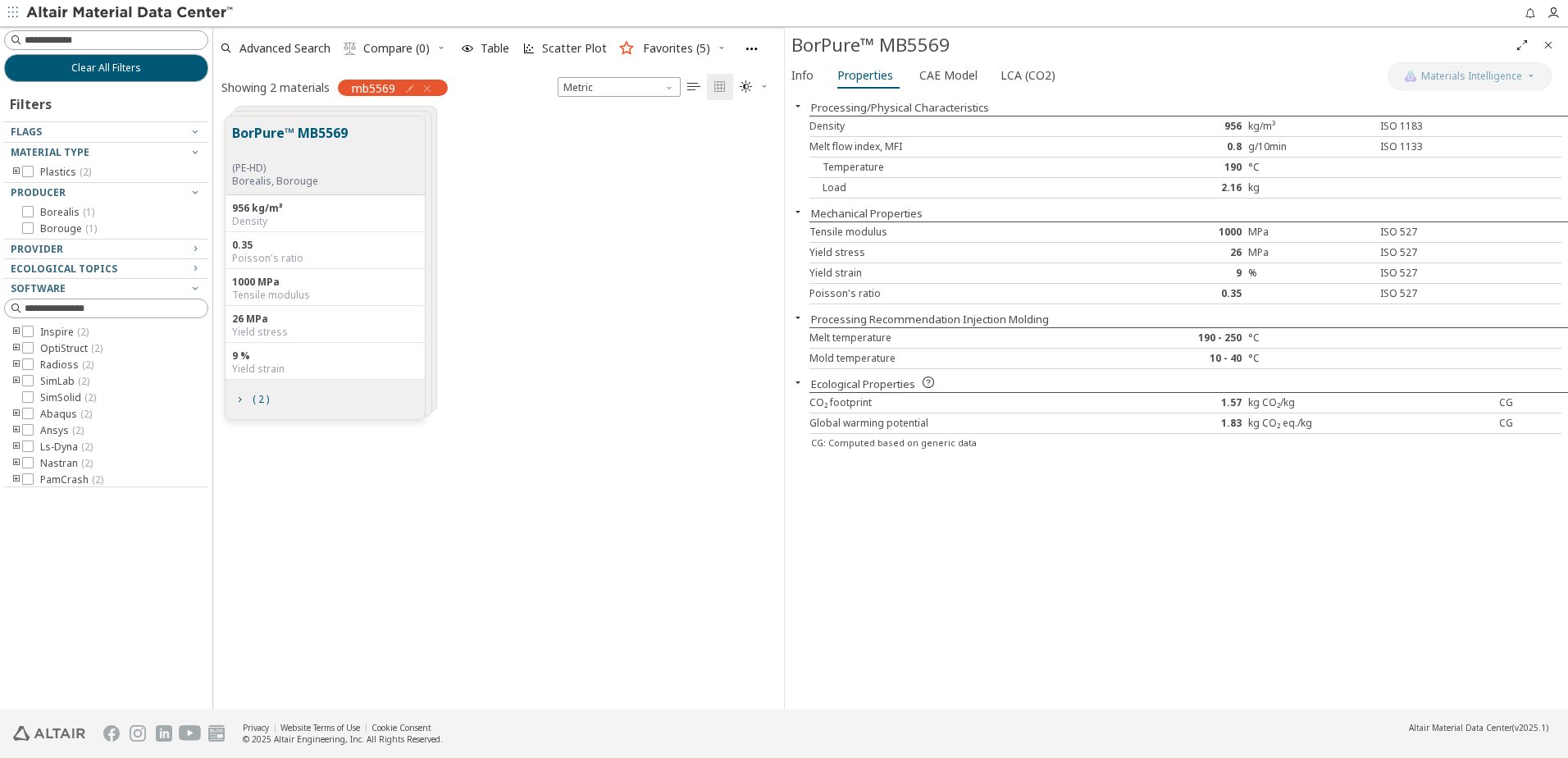
click at [317, 133] on button "BorPure™ MB5569" at bounding box center [289, 142] width 115 height 38
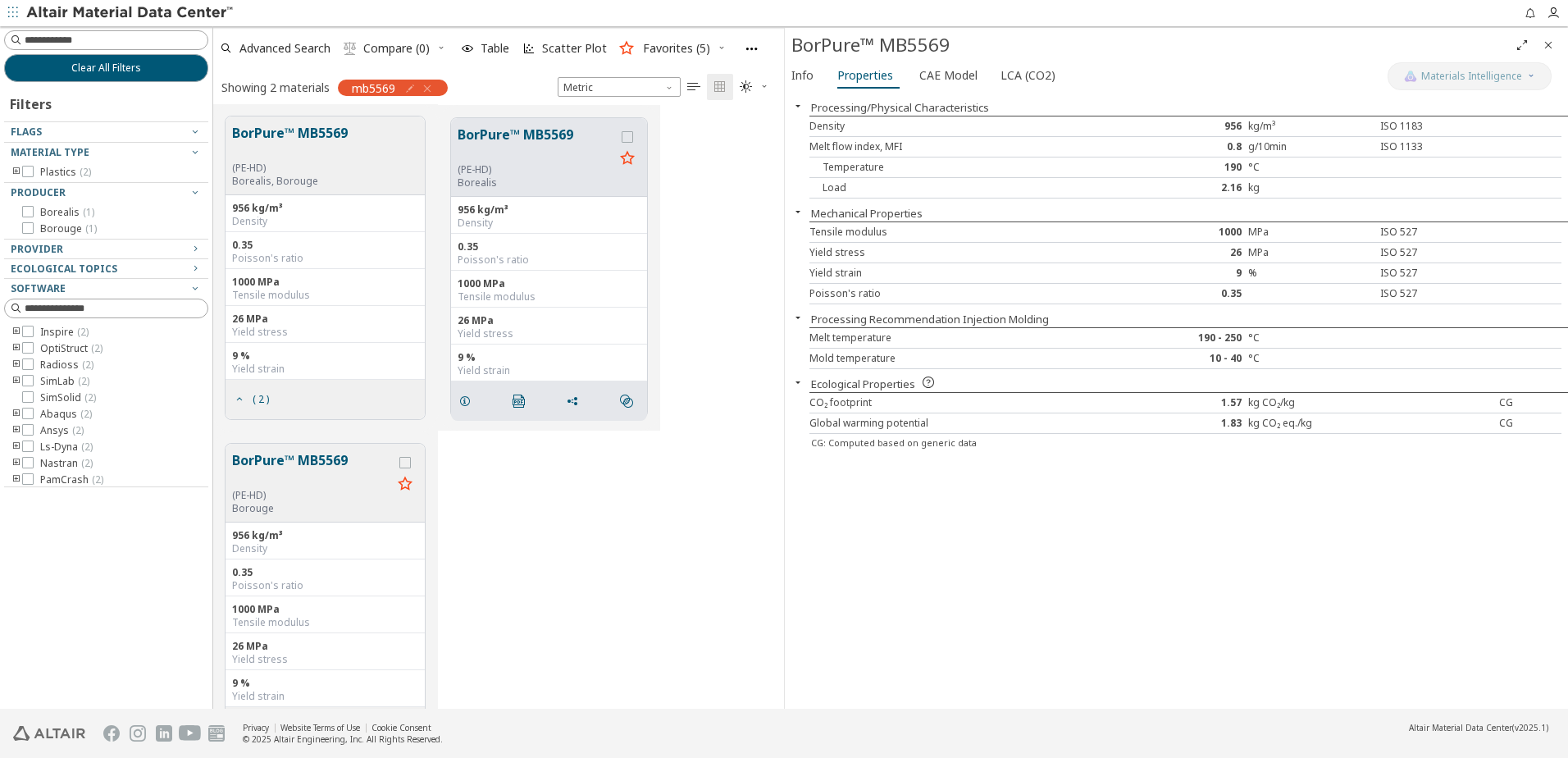
click at [333, 461] on button "BorPure™ MB5569" at bounding box center [311, 469] width 160 height 38
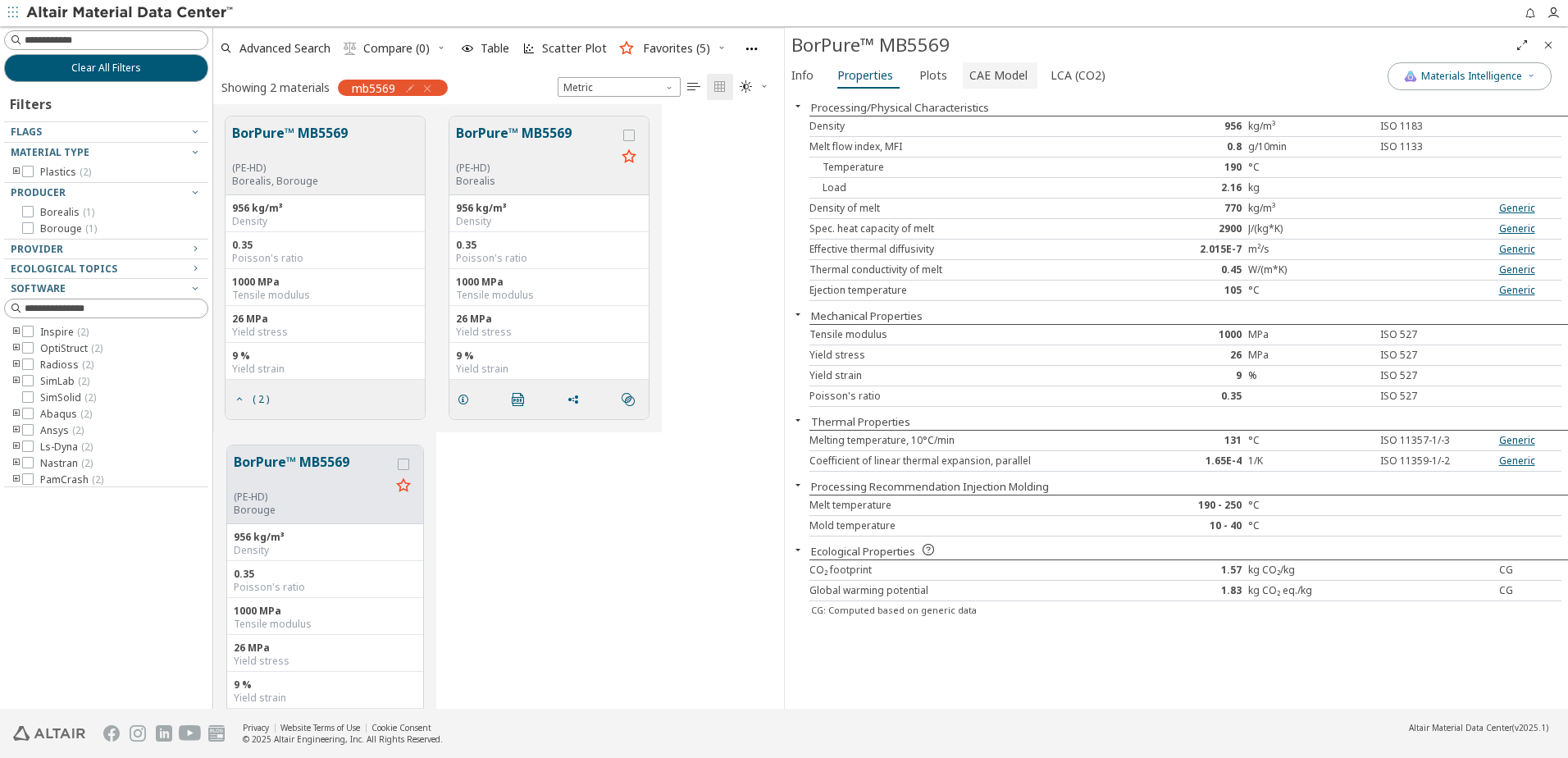
click at [997, 77] on span "CAE Model" at bounding box center [999, 75] width 58 height 26
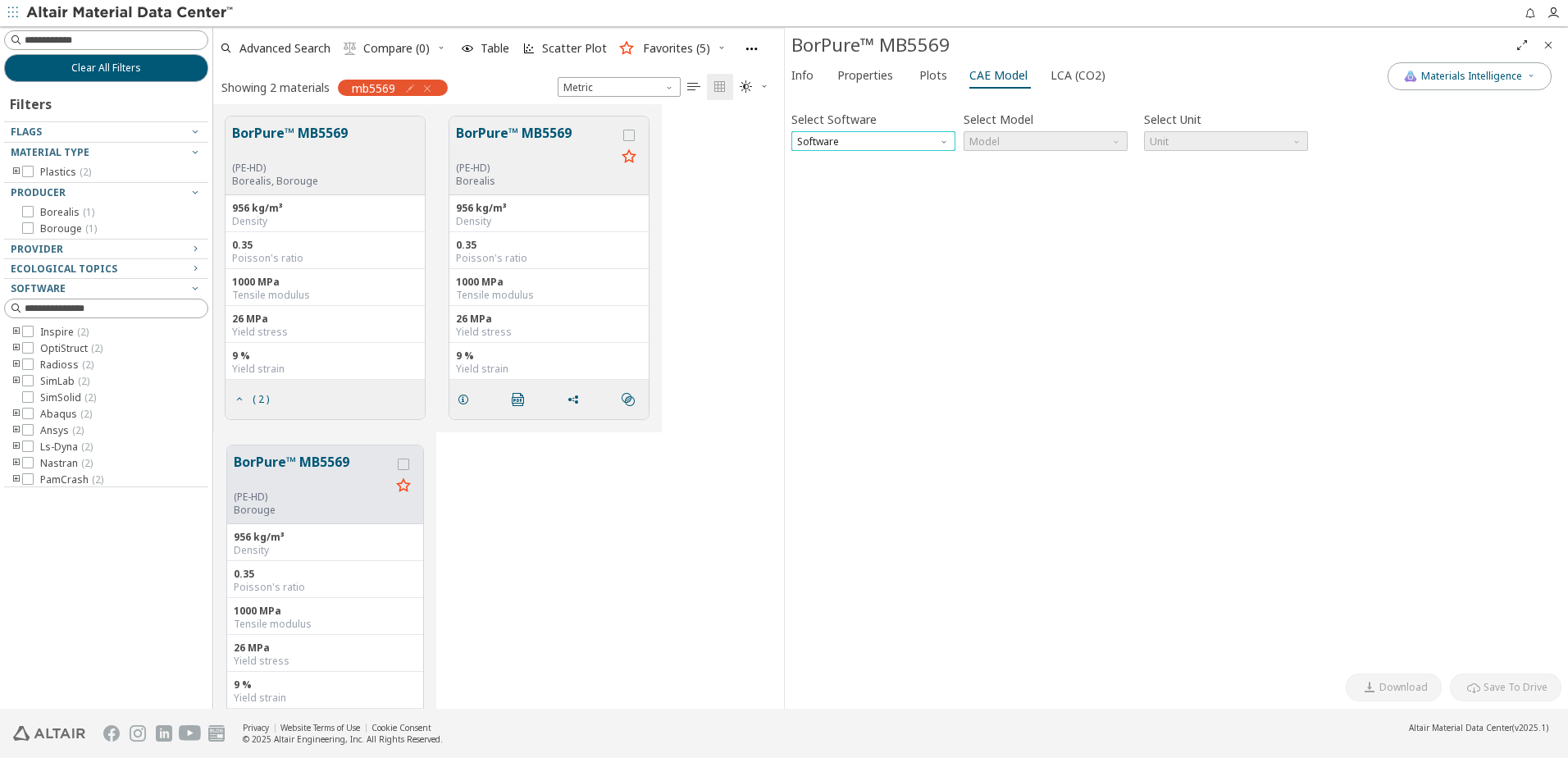
click at [912, 146] on span "Software" at bounding box center [873, 141] width 164 height 20
click at [852, 77] on span "Properties" at bounding box center [865, 75] width 55 height 26
